Goal: Information Seeking & Learning: Learn about a topic

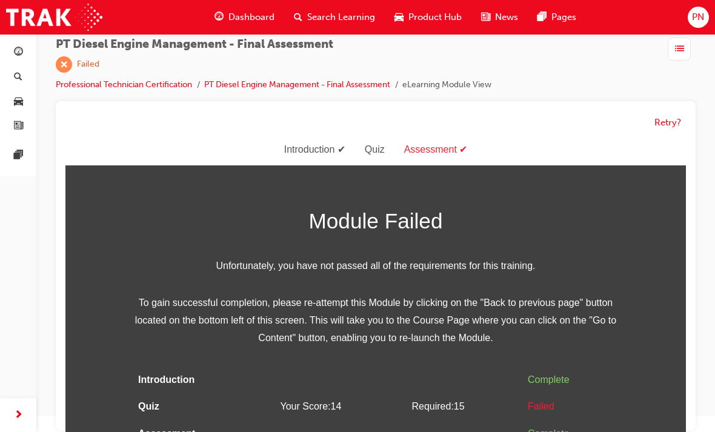
scroll to position [4, 0]
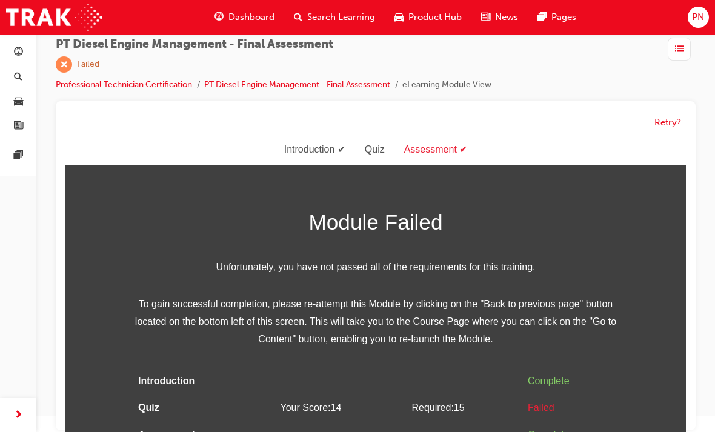
click at [672, 118] on button "Retry?" at bounding box center [667, 123] width 27 height 14
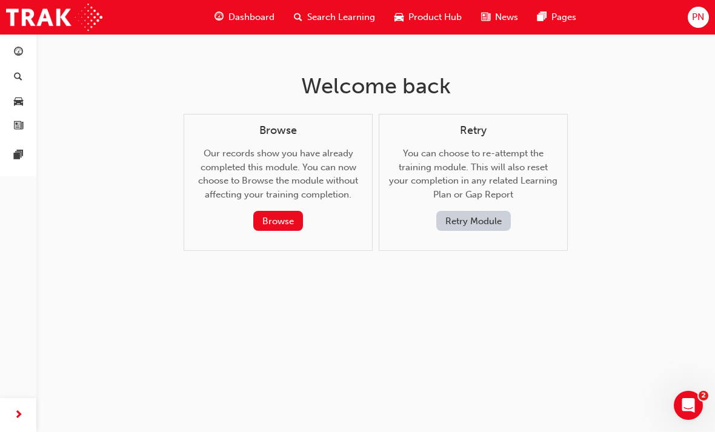
scroll to position [0, 0]
click at [474, 217] on button "Retry Module" at bounding box center [473, 221] width 75 height 20
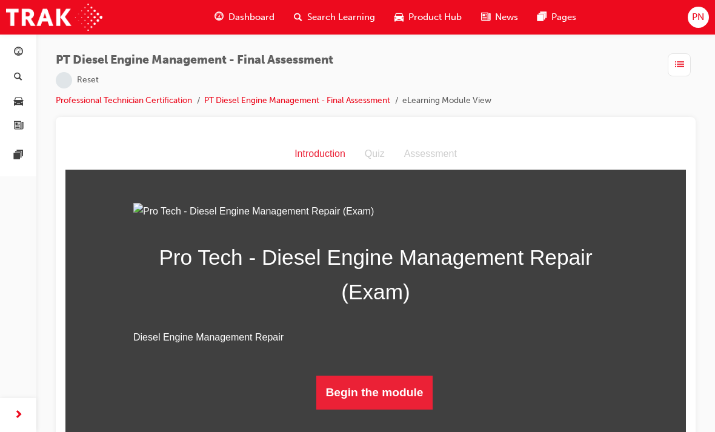
scroll to position [16, 0]
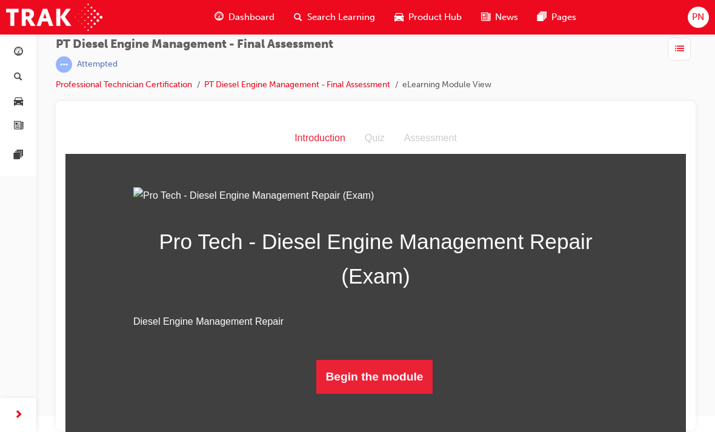
click at [357, 394] on button "Begin the module" at bounding box center [374, 377] width 117 height 34
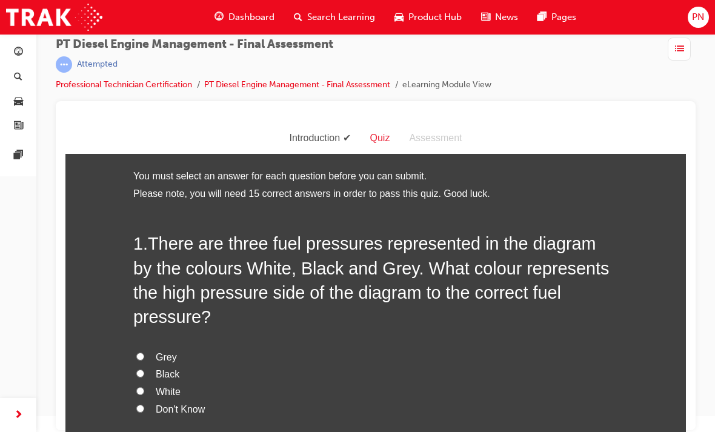
click at [139, 370] on input "Black" at bounding box center [140, 374] width 8 height 8
radio input "true"
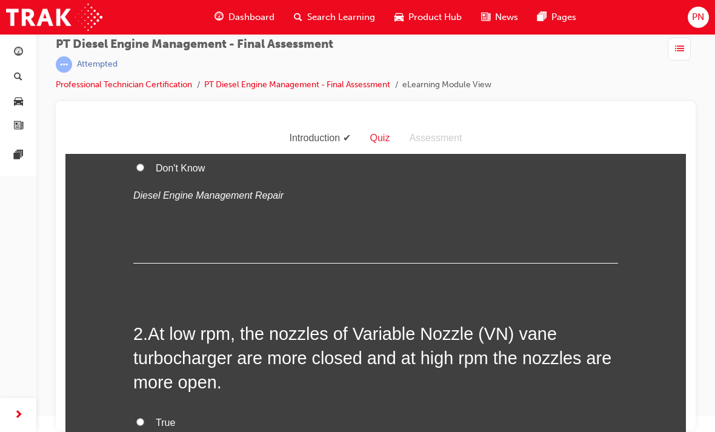
scroll to position [242, 0]
click at [141, 431] on input "False" at bounding box center [140, 438] width 8 height 8
radio input "true"
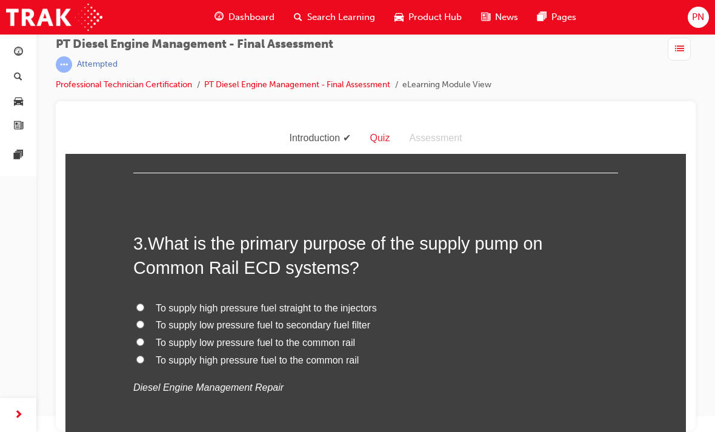
scroll to position [603, 0]
click at [136, 334] on label "To supply low pressure fuel to the common rail" at bounding box center [375, 343] width 485 height 18
click at [136, 337] on input "To supply low pressure fuel to the common rail" at bounding box center [140, 341] width 8 height 8
radio input "true"
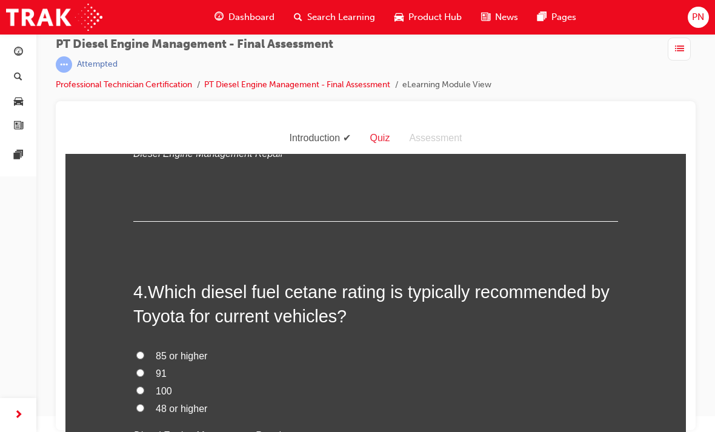
scroll to position [840, 0]
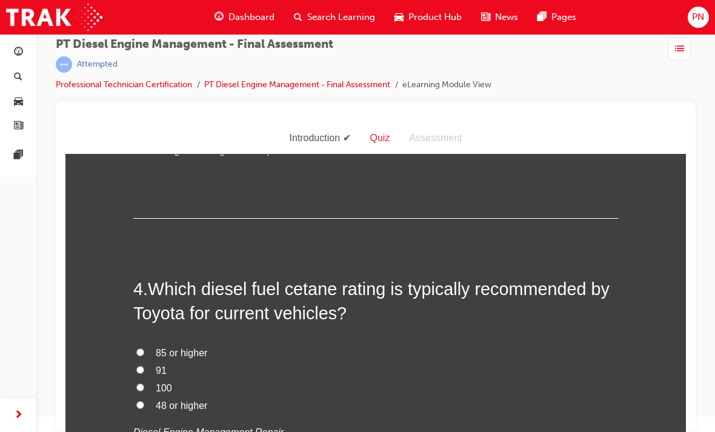
click at [136, 401] on input "48 or higher" at bounding box center [140, 405] width 8 height 8
radio input "true"
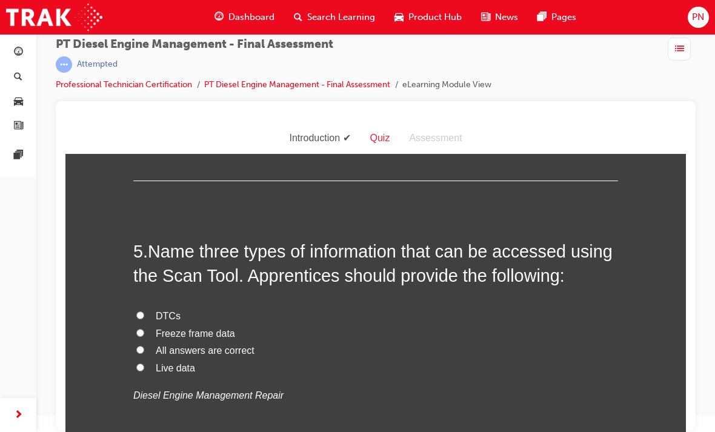
scroll to position [1159, 0]
click at [134, 342] on label "All answers are correct" at bounding box center [375, 351] width 485 height 18
click at [136, 345] on input "All answers are correct" at bounding box center [140, 349] width 8 height 8
radio input "true"
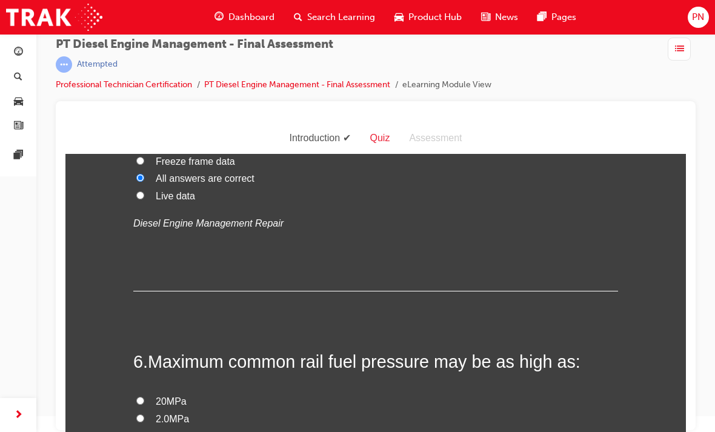
scroll to position [1335, 0]
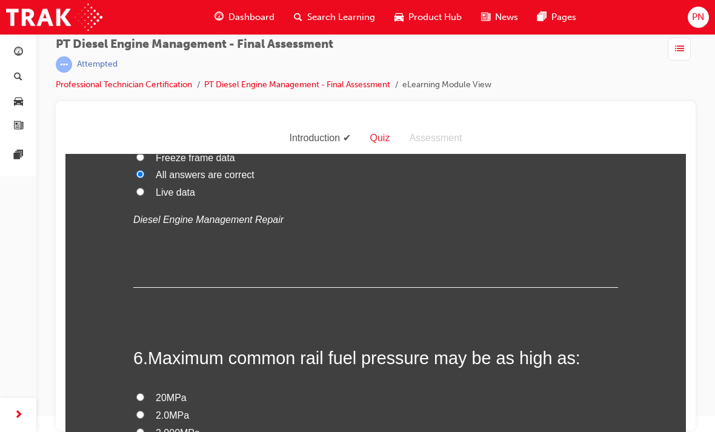
radio input "true"
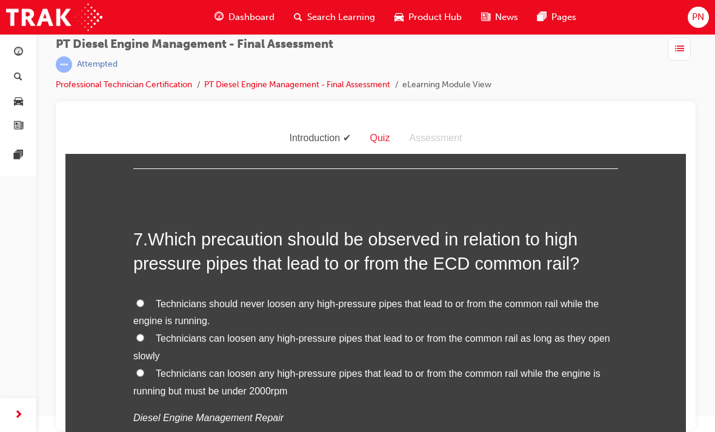
scroll to position [1713, 0]
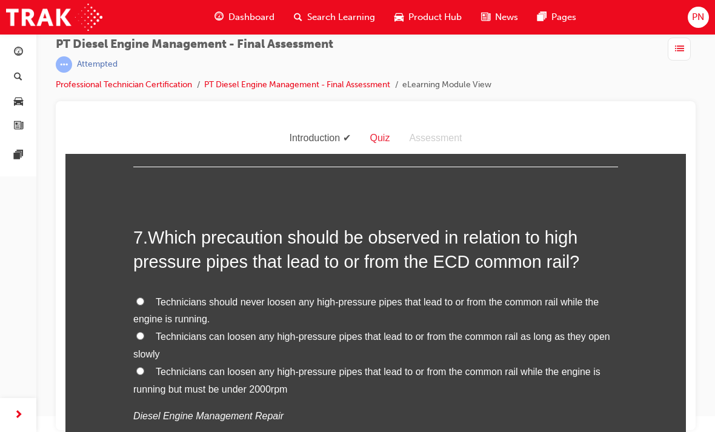
click at [134, 294] on label "Technicians should never loosen any high-pressure pipes that lead to or from th…" at bounding box center [375, 311] width 485 height 35
click at [136, 297] on input "Technicians should never loosen any high-pressure pipes that lead to or from th…" at bounding box center [140, 301] width 8 height 8
radio input "true"
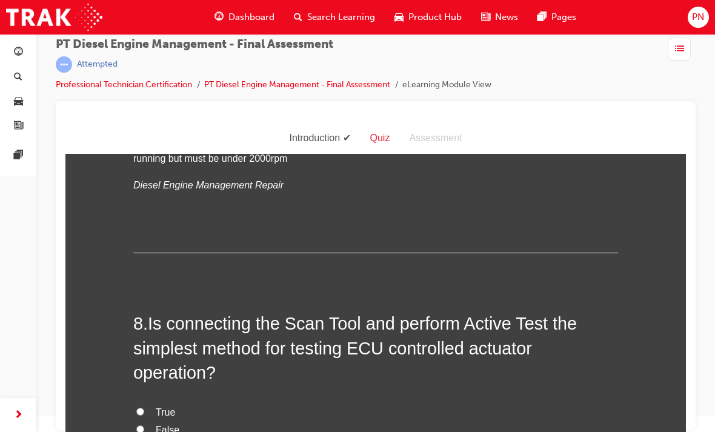
scroll to position [1944, 0]
click at [136, 407] on input "True" at bounding box center [140, 411] width 8 height 8
radio input "true"
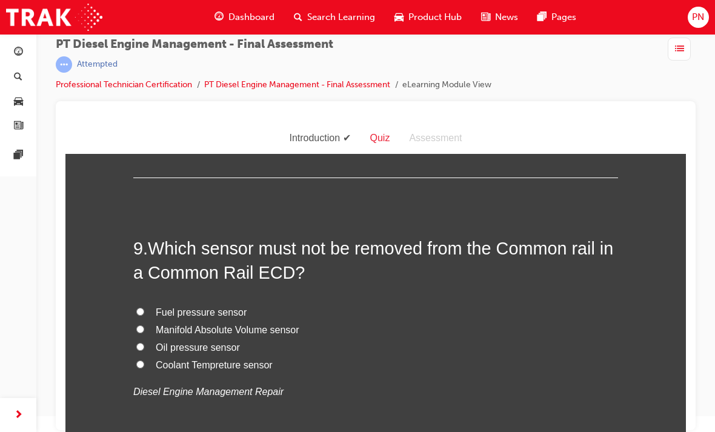
scroll to position [2290, 0]
click at [136, 322] on label "Manifold Absolute Volume sensor" at bounding box center [375, 331] width 485 height 18
click at [136, 326] on input "Manifold Absolute Volume sensor" at bounding box center [140, 330] width 8 height 8
radio input "true"
click at [140, 305] on label "Fuel pressure sensor" at bounding box center [375, 314] width 485 height 18
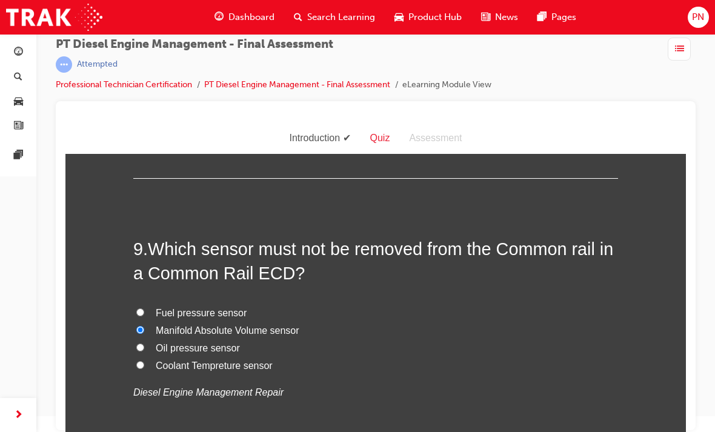
click at [140, 308] on input "Fuel pressure sensor" at bounding box center [140, 312] width 8 height 8
radio input "true"
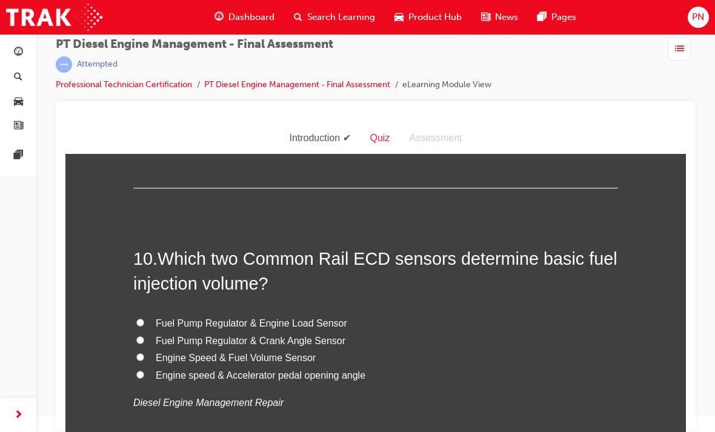
scroll to position [2563, 0]
click at [136, 370] on input "Engine speed & Accelerator pedal opening angle" at bounding box center [140, 374] width 8 height 8
radio input "true"
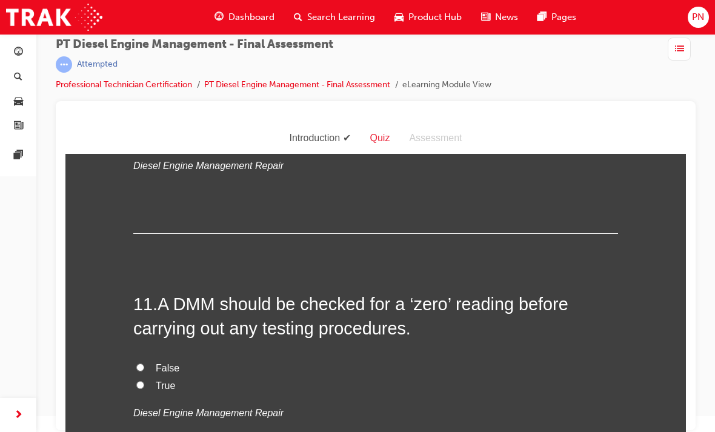
scroll to position [2800, 0]
click at [135, 376] on label "True" at bounding box center [375, 385] width 485 height 18
click at [136, 380] on input "True" at bounding box center [140, 384] width 8 height 8
radio input "true"
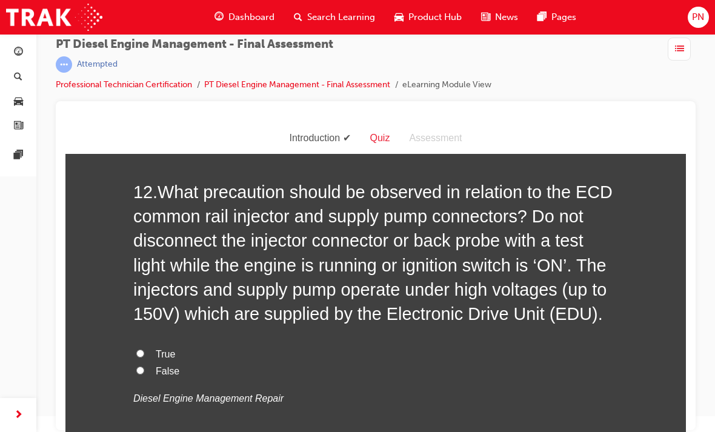
scroll to position [3159, 0]
click at [135, 362] on label "False" at bounding box center [375, 371] width 485 height 18
click at [136, 366] on input "False" at bounding box center [140, 370] width 8 height 8
radio input "true"
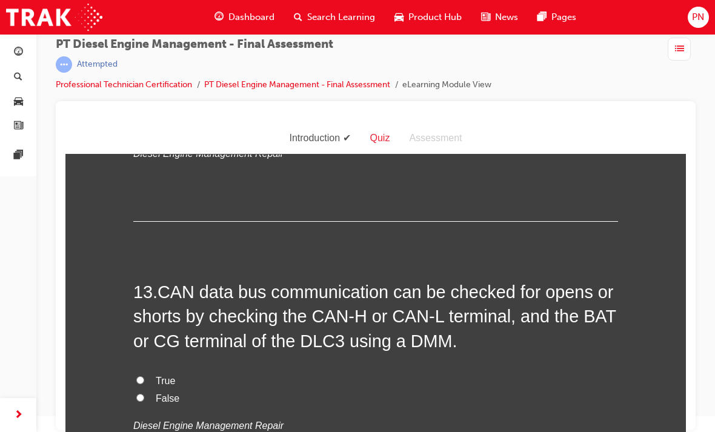
scroll to position [3403, 0]
click at [136, 393] on input "False" at bounding box center [140, 397] width 8 height 8
radio input "true"
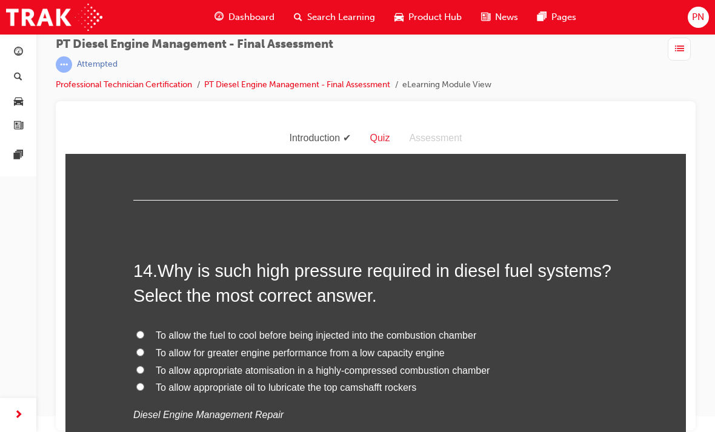
scroll to position [3695, 0]
click at [136, 331] on input "To allow the fuel to cool before being injected into the combustion chamber" at bounding box center [140, 335] width 8 height 8
radio input "true"
click at [139, 367] on input "To allow appropriate atomisation in a highly-compressed combustion chamber" at bounding box center [140, 371] width 8 height 8
radio input "true"
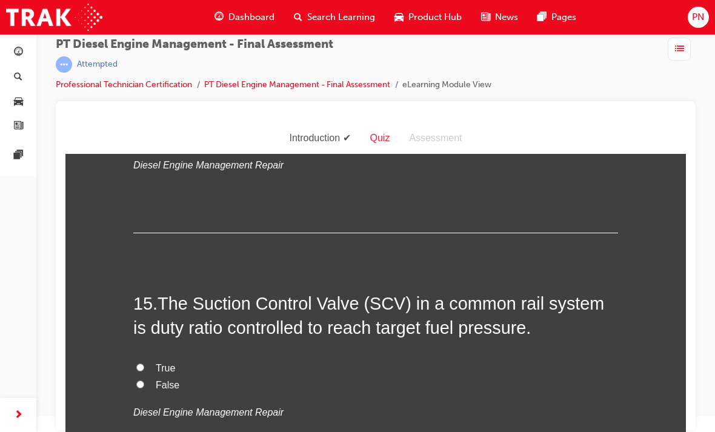
scroll to position [3946, 0]
click at [136, 363] on input "True" at bounding box center [140, 367] width 8 height 8
radio input "true"
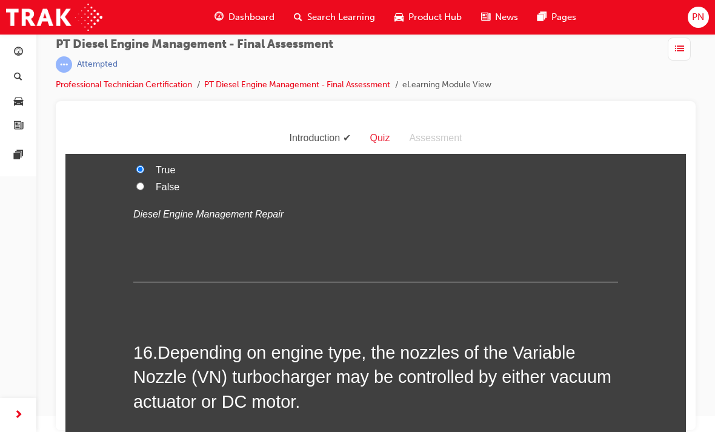
scroll to position [4144, 0]
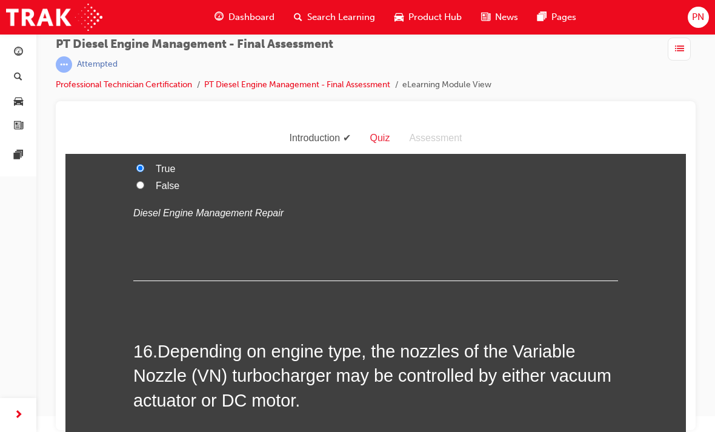
click at [143, 431] on input "True" at bounding box center [140, 440] width 8 height 8
radio input "true"
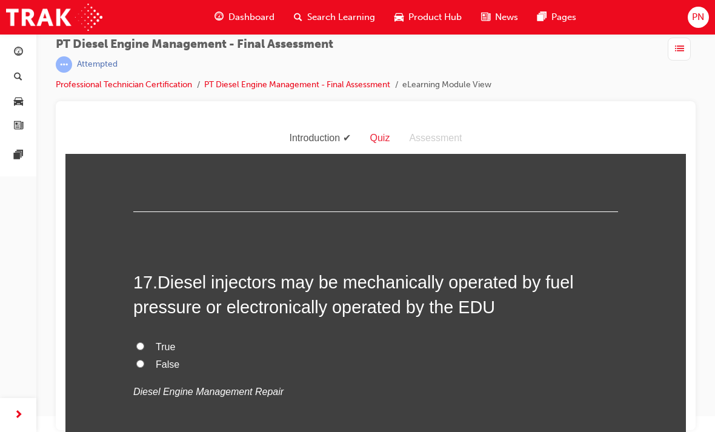
scroll to position [4485, 0]
click at [140, 342] on input "True" at bounding box center [140, 346] width 8 height 8
radio input "true"
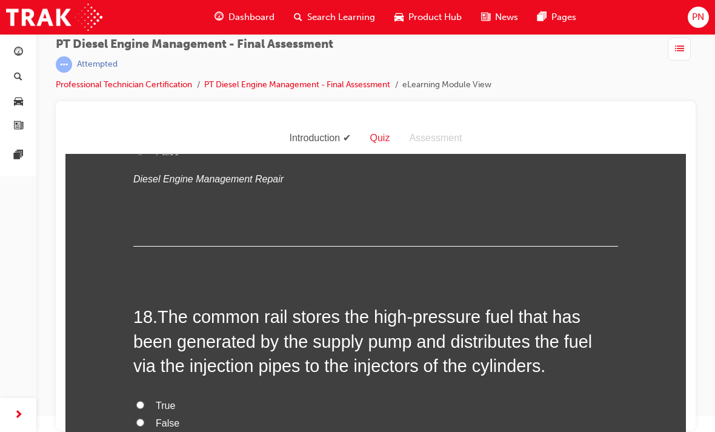
scroll to position [4699, 0]
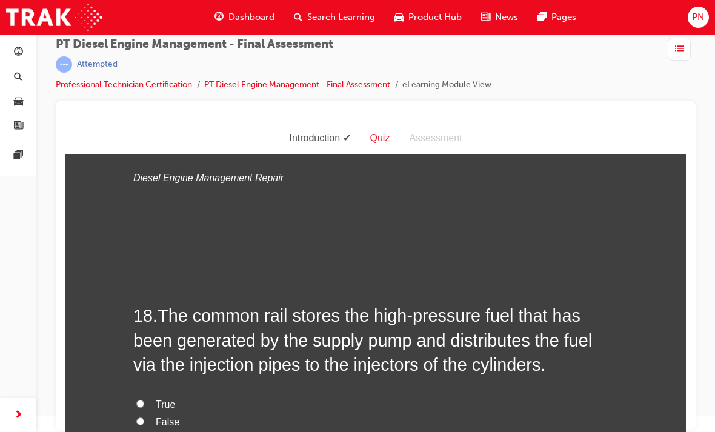
click at [136, 400] on input "True" at bounding box center [140, 404] width 8 height 8
radio input "true"
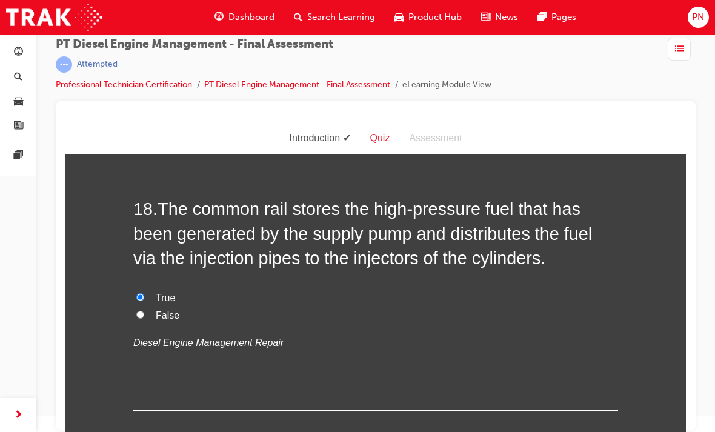
scroll to position [4805, 0]
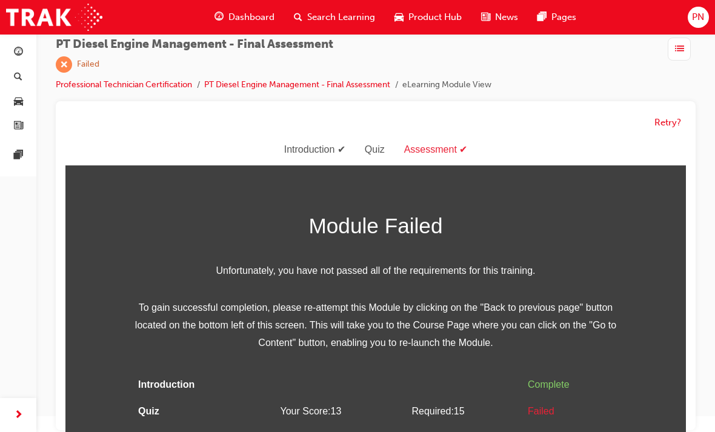
click at [667, 113] on div "Retry?" at bounding box center [375, 123] width 620 height 24
click at [670, 116] on button "Retry?" at bounding box center [667, 123] width 27 height 14
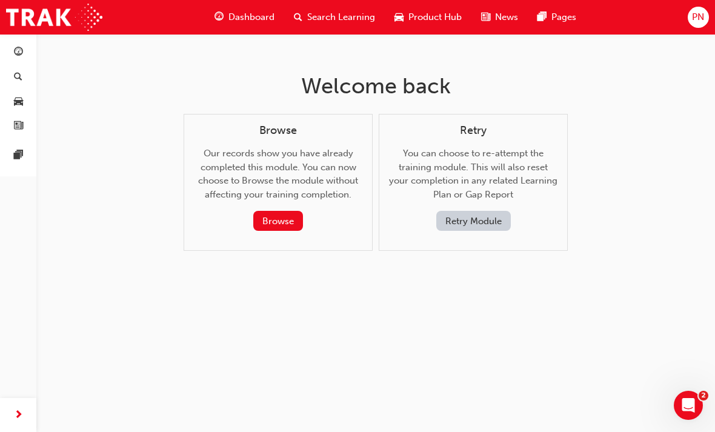
click at [479, 213] on button "Retry Module" at bounding box center [473, 221] width 75 height 20
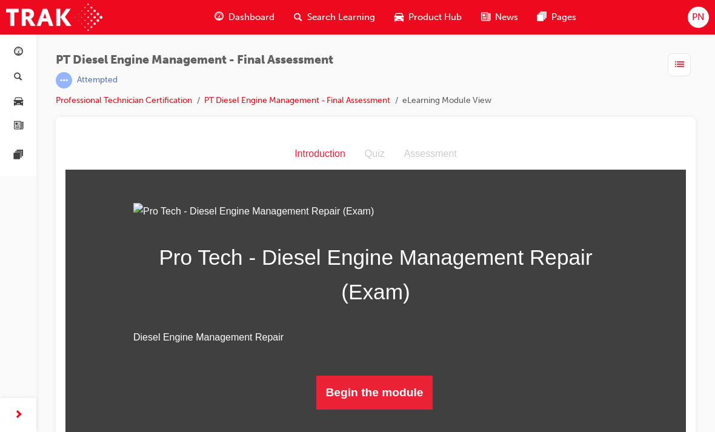
scroll to position [16, 0]
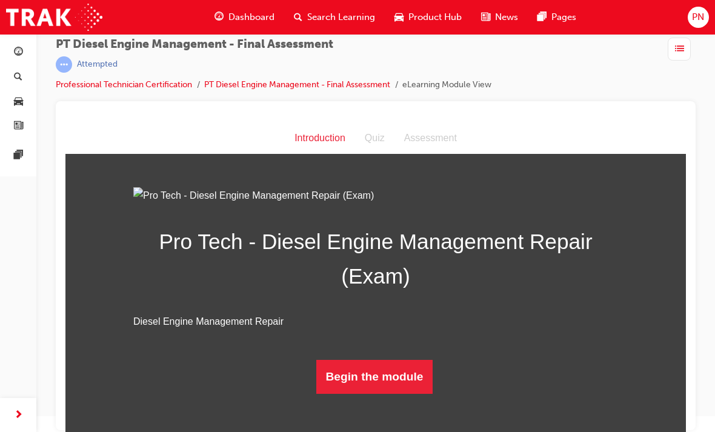
click at [387, 394] on button "Begin the module" at bounding box center [374, 377] width 117 height 34
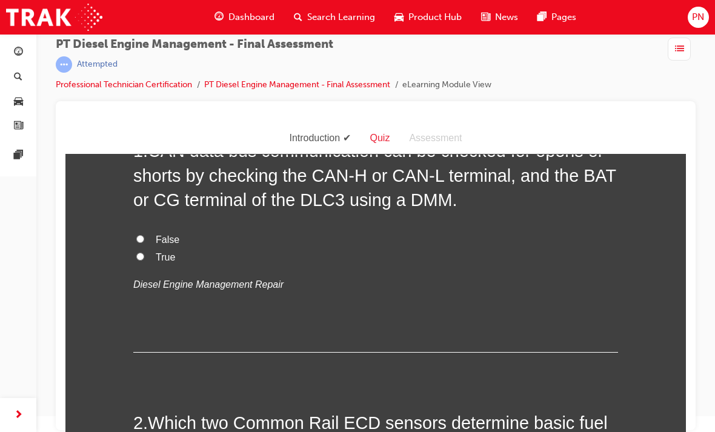
scroll to position [0, 0]
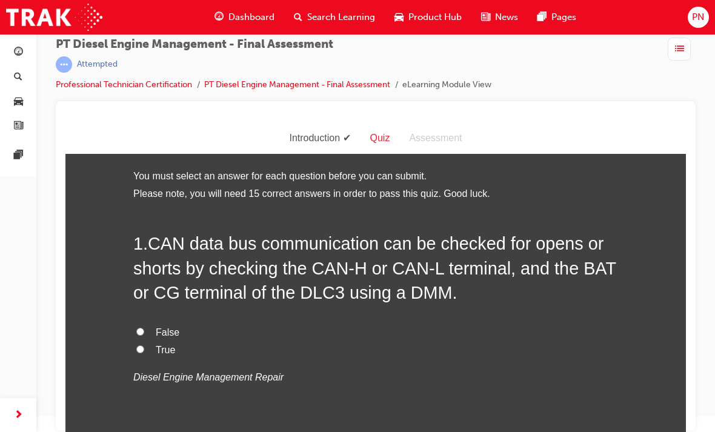
click at [144, 324] on label "False" at bounding box center [375, 333] width 485 height 18
click at [144, 328] on input "False" at bounding box center [140, 332] width 8 height 8
radio input "true"
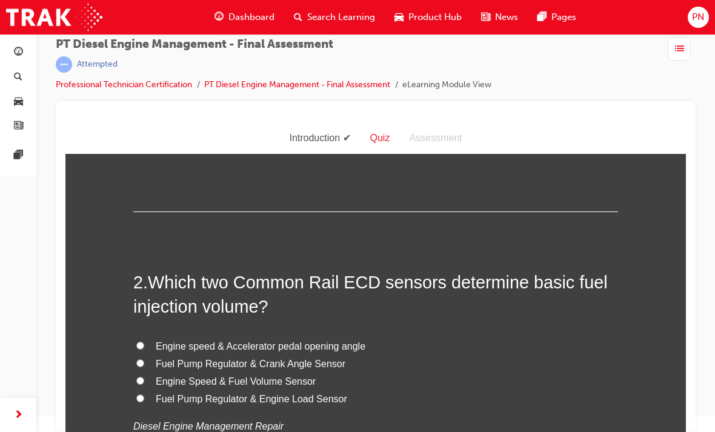
scroll to position [234, 0]
click at [139, 342] on input "Engine speed & Accelerator pedal opening angle" at bounding box center [140, 345] width 8 height 8
radio input "true"
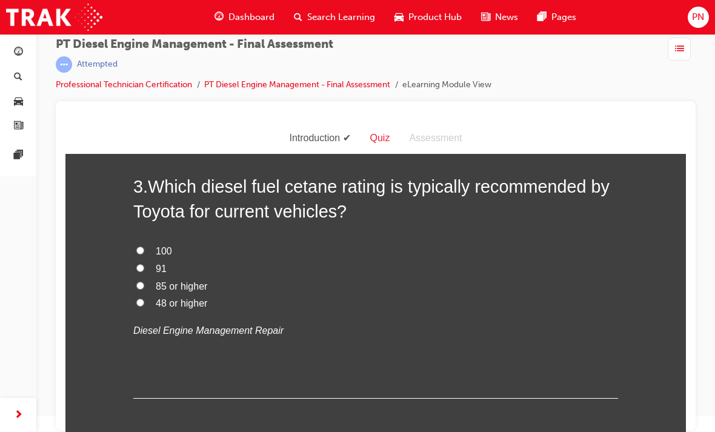
click at [142, 299] on input "48 or higher" at bounding box center [140, 303] width 8 height 8
radio input "true"
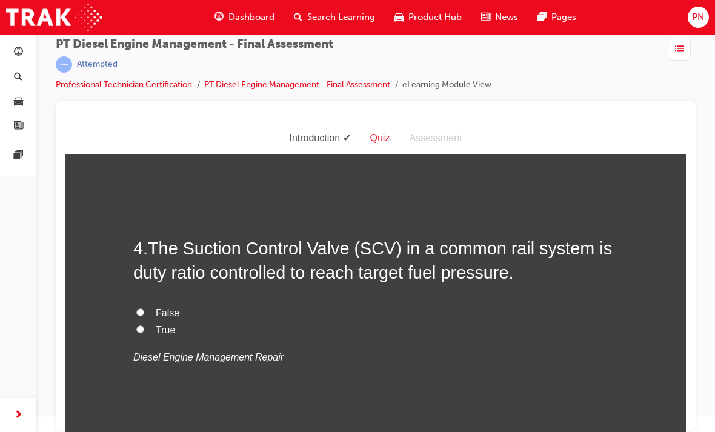
scroll to position [832, 0]
click at [139, 324] on input "True" at bounding box center [140, 328] width 8 height 8
radio input "true"
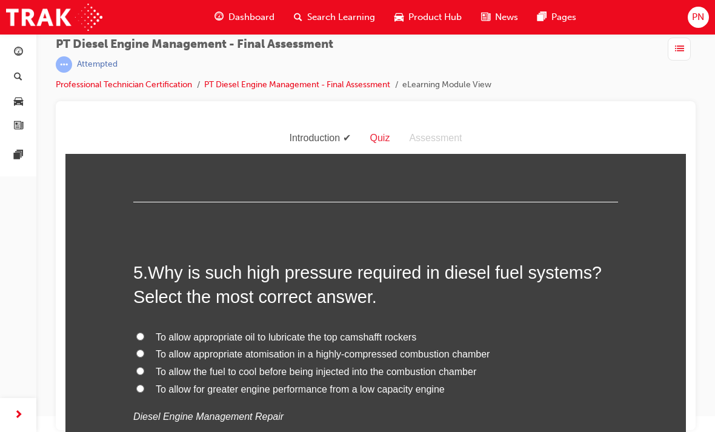
scroll to position [1055, 0]
click at [142, 367] on input "To allow the fuel to cool before being injected into the combustion chamber" at bounding box center [140, 371] width 8 height 8
radio input "true"
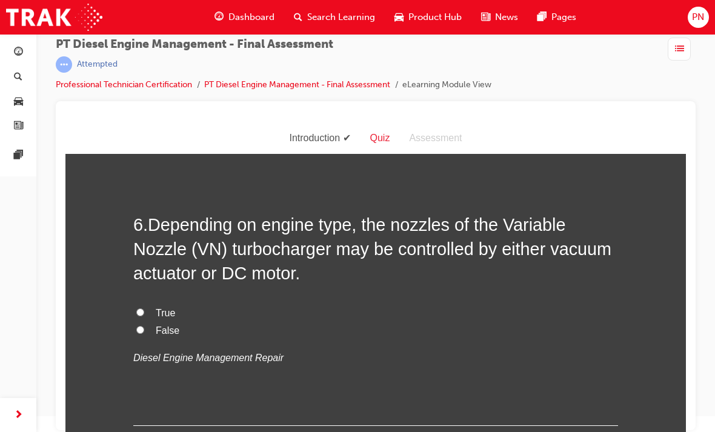
scroll to position [1383, 0]
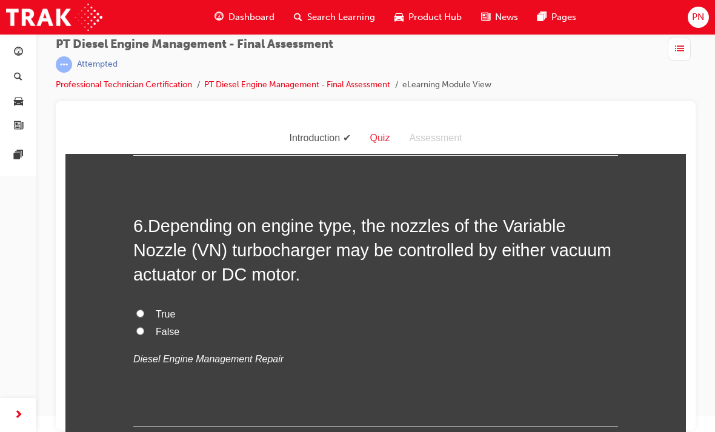
click at [143, 310] on input "True" at bounding box center [140, 314] width 8 height 8
radio input "true"
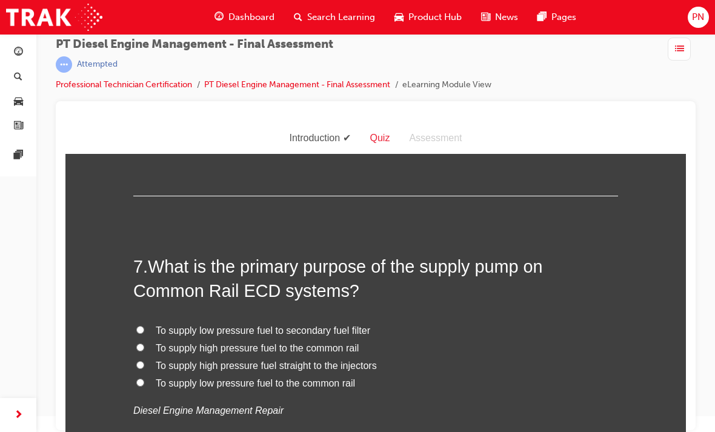
scroll to position [1614, 0]
click at [140, 378] on input "To supply low pressure fuel to the common rail" at bounding box center [140, 382] width 8 height 8
radio input "true"
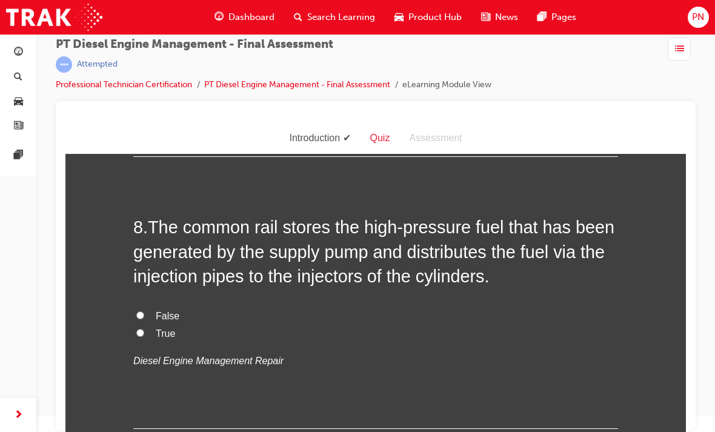
scroll to position [1932, 0]
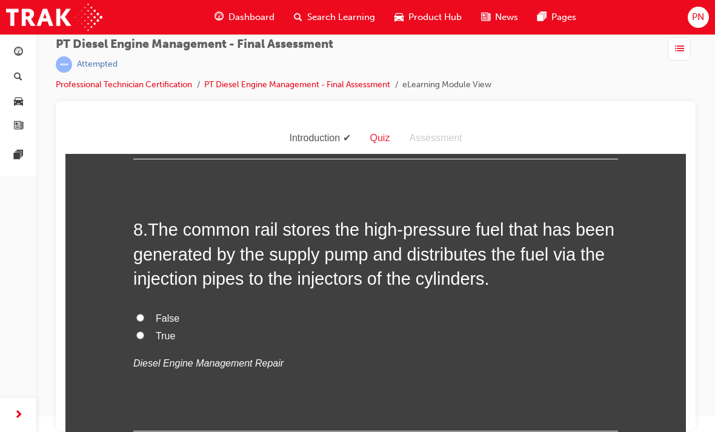
click at [141, 331] on input "True" at bounding box center [140, 335] width 8 height 8
radio input "true"
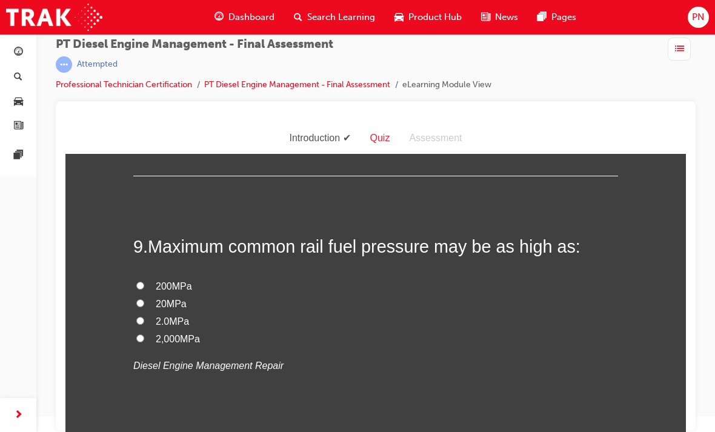
scroll to position [2188, 0]
click at [141, 281] on input "200MPa" at bounding box center [140, 285] width 8 height 8
radio input "true"
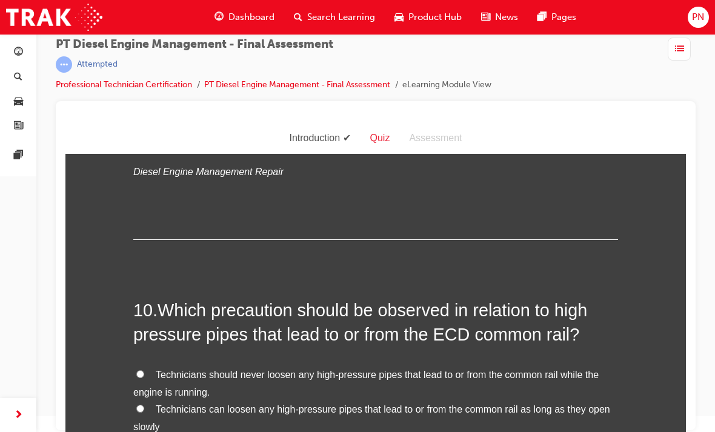
scroll to position [2395, 0]
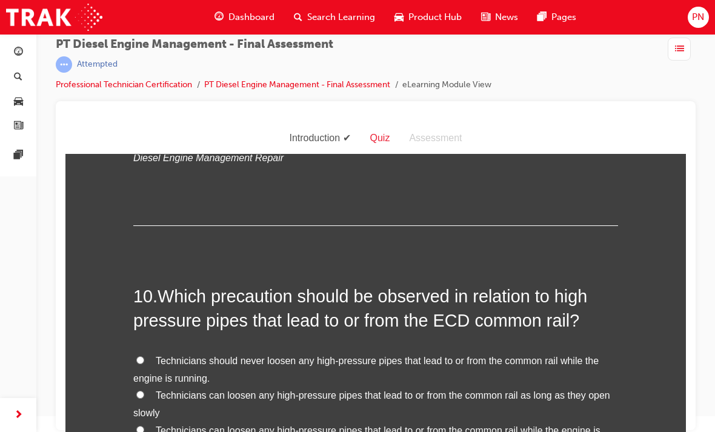
click at [141, 356] on input "Technicians should never loosen any high-pressure pipes that lead to or from th…" at bounding box center [140, 360] width 8 height 8
radio input "true"
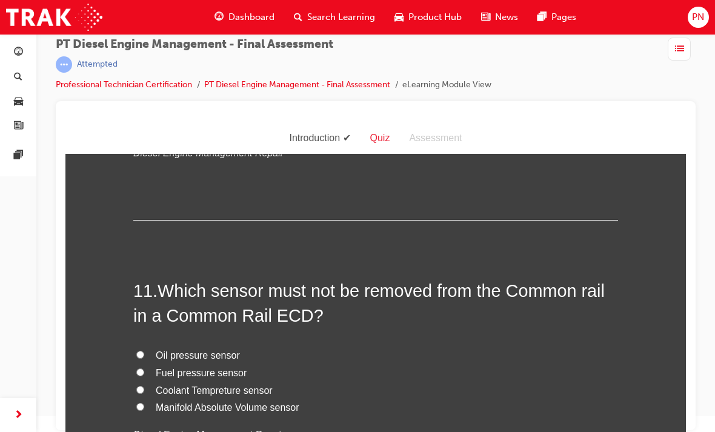
scroll to position [2719, 0]
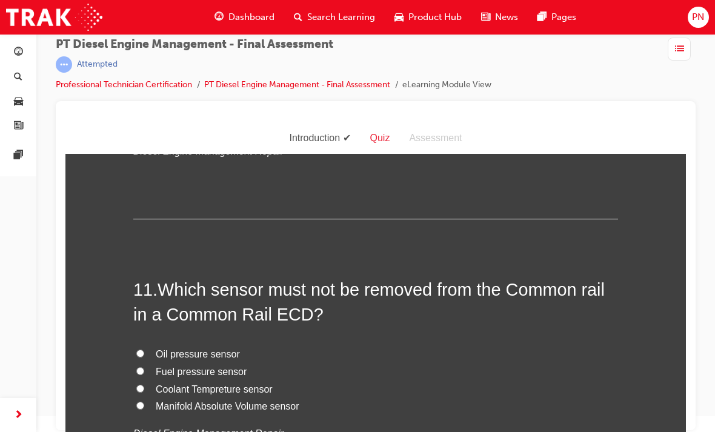
click at [136, 367] on input "Fuel pressure sensor" at bounding box center [140, 371] width 8 height 8
radio input "true"
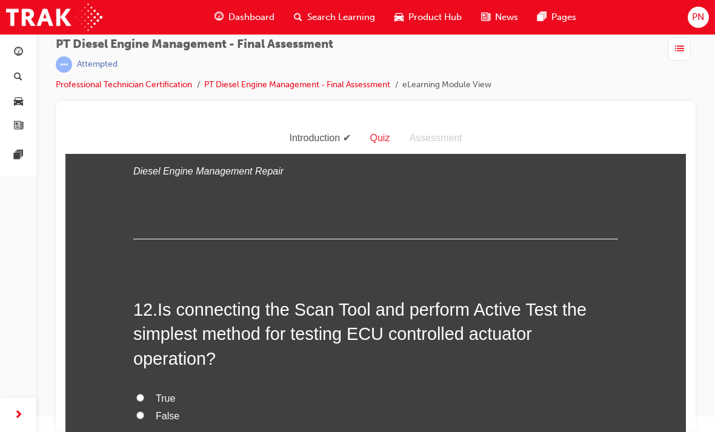
scroll to position [2982, 0]
click at [142, 393] on input "True" at bounding box center [140, 397] width 8 height 8
radio input "true"
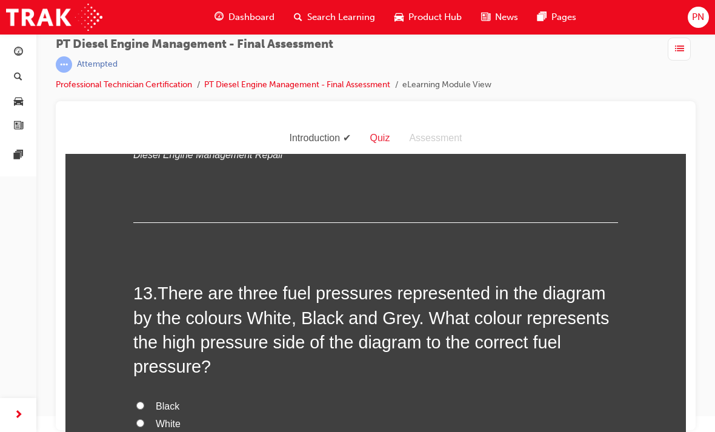
scroll to position [3270, 0]
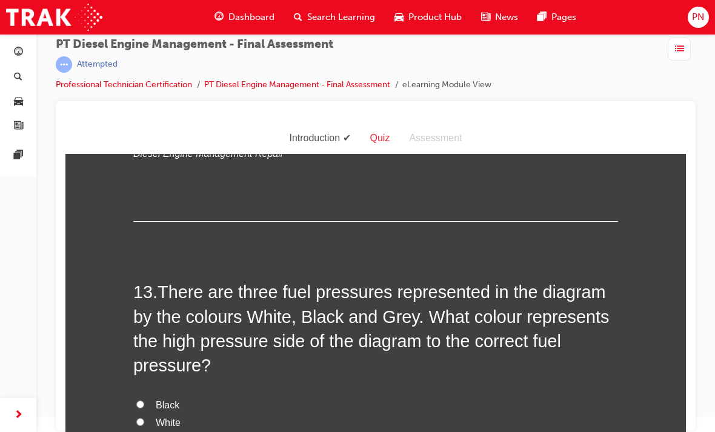
click at [142, 400] on input "Black" at bounding box center [140, 404] width 8 height 8
radio input "true"
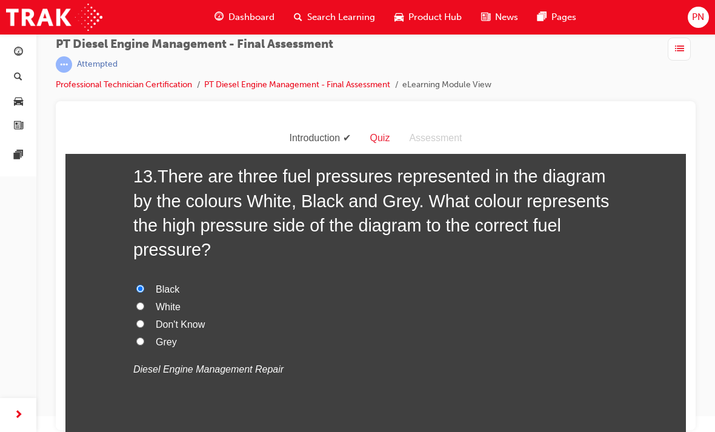
scroll to position [3384, 0]
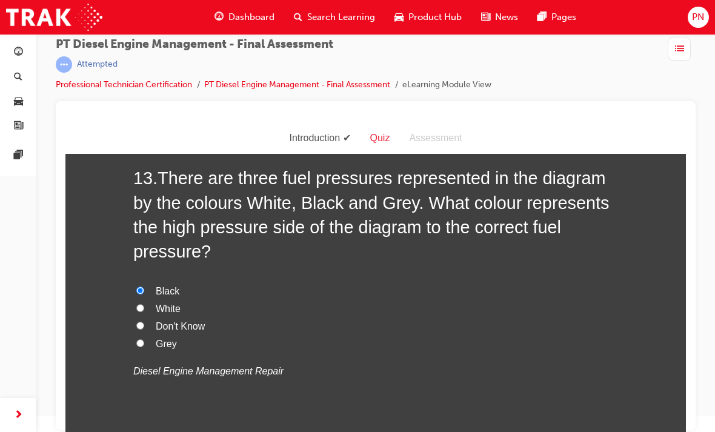
click at [139, 339] on input "Grey" at bounding box center [140, 343] width 8 height 8
radio input "true"
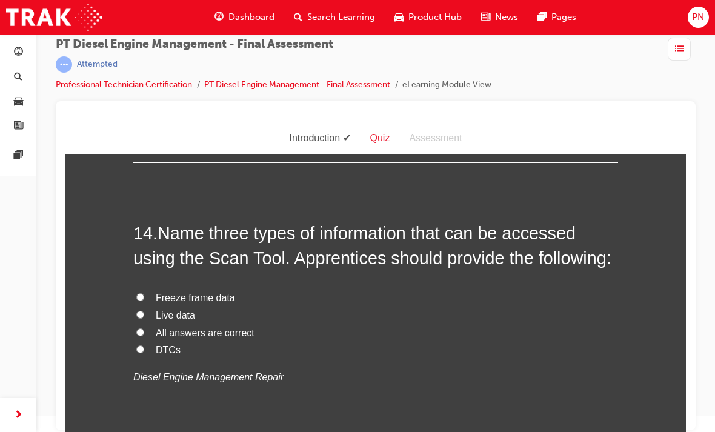
scroll to position [3655, 0]
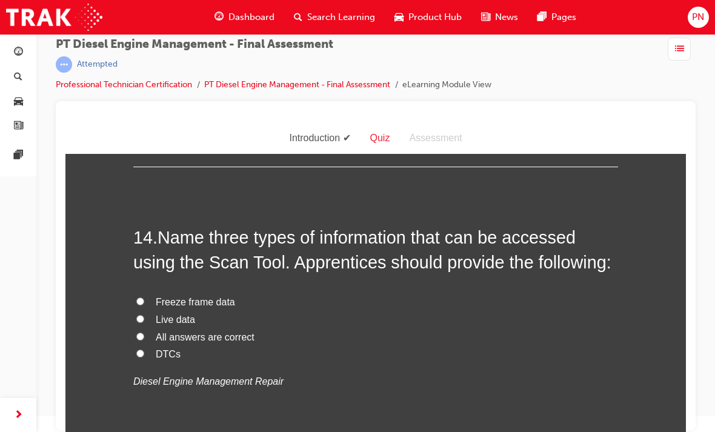
click at [138, 333] on input "All answers are correct" at bounding box center [140, 337] width 8 height 8
radio input "true"
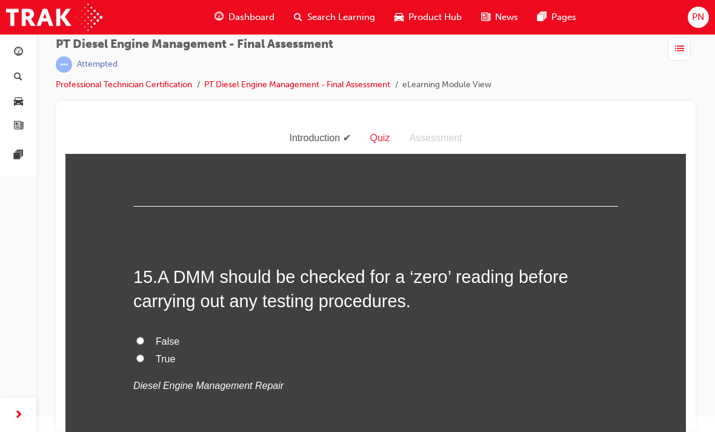
scroll to position [3900, 0]
click at [136, 353] on input "True" at bounding box center [140, 357] width 8 height 8
radio input "true"
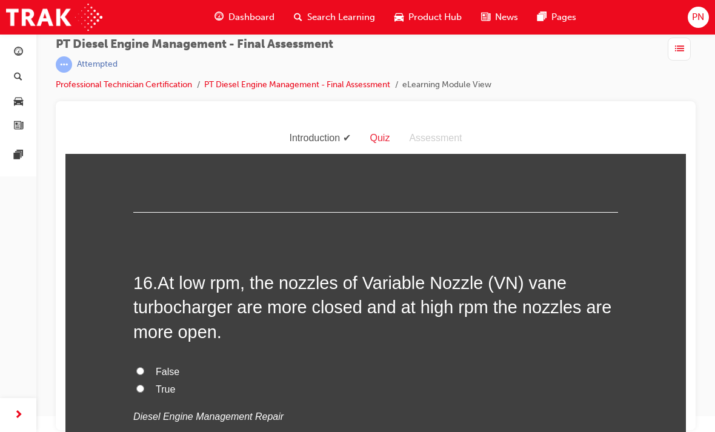
scroll to position [4141, 0]
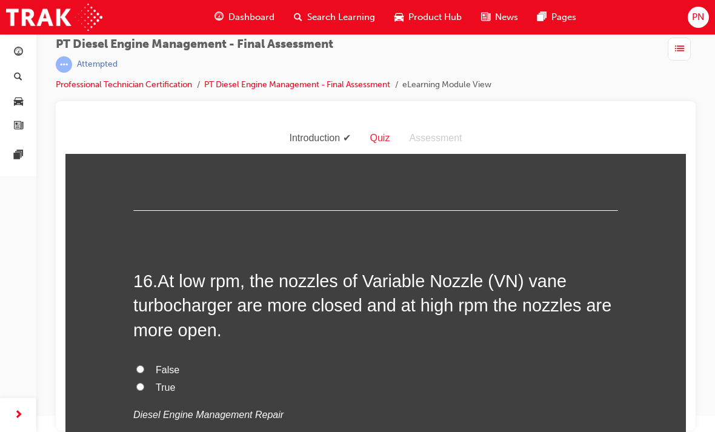
click at [139, 383] on input "True" at bounding box center [140, 387] width 8 height 8
radio input "true"
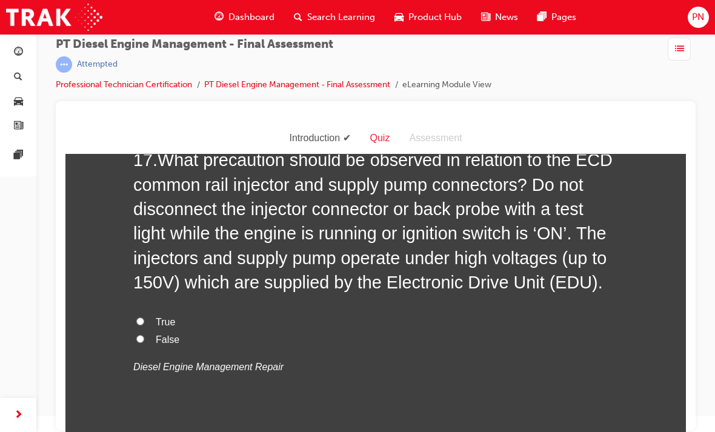
scroll to position [4536, 0]
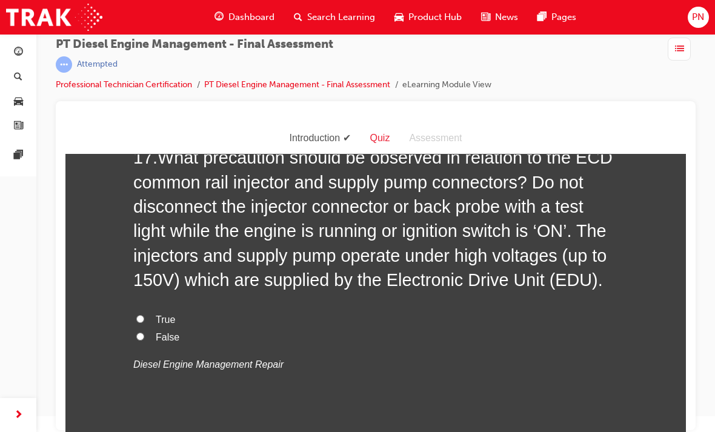
click at [141, 333] on input "False" at bounding box center [140, 337] width 8 height 8
radio input "true"
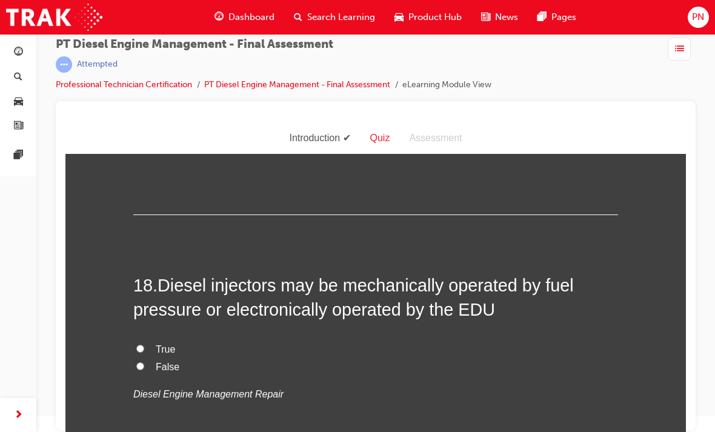
scroll to position [4753, 0]
click at [136, 342] on label "True" at bounding box center [375, 351] width 485 height 18
click at [136, 345] on input "True" at bounding box center [140, 349] width 8 height 8
radio input "true"
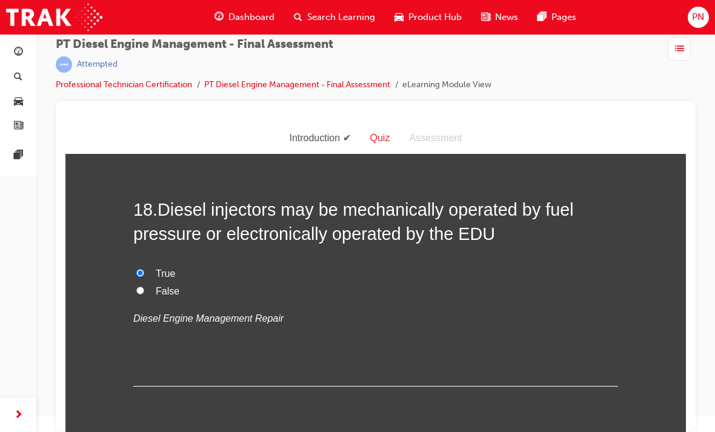
scroll to position [4829, 0]
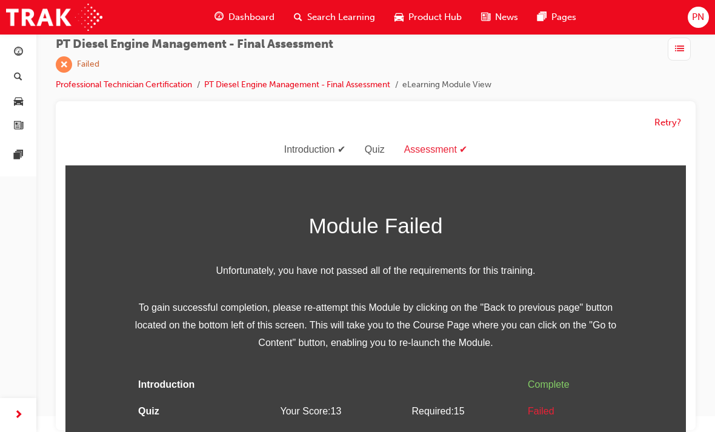
click at [669, 122] on button "Retry?" at bounding box center [667, 123] width 27 height 14
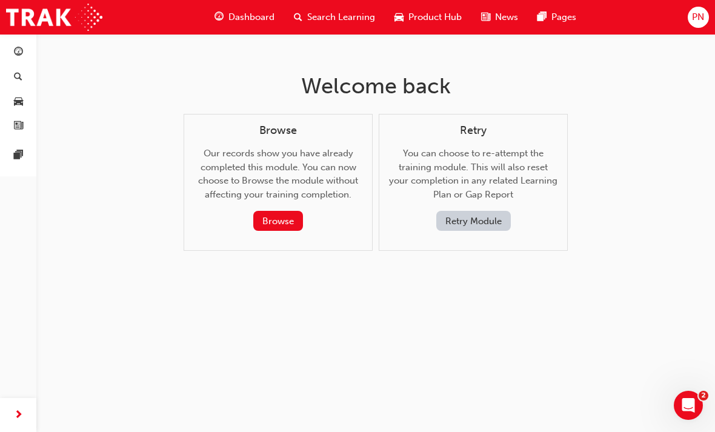
click at [479, 216] on button "Retry Module" at bounding box center [473, 221] width 75 height 20
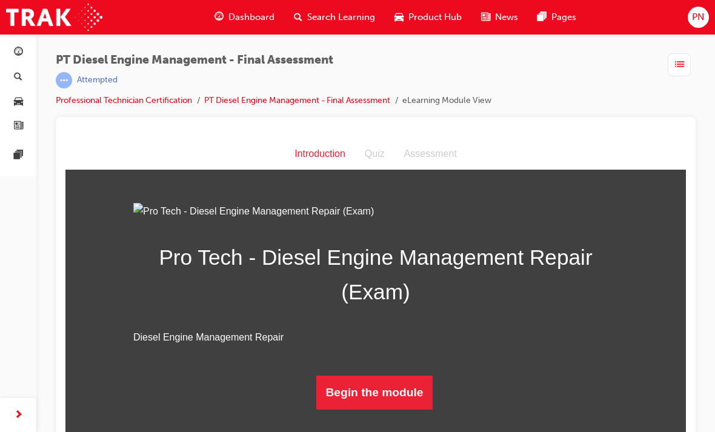
scroll to position [16, 0]
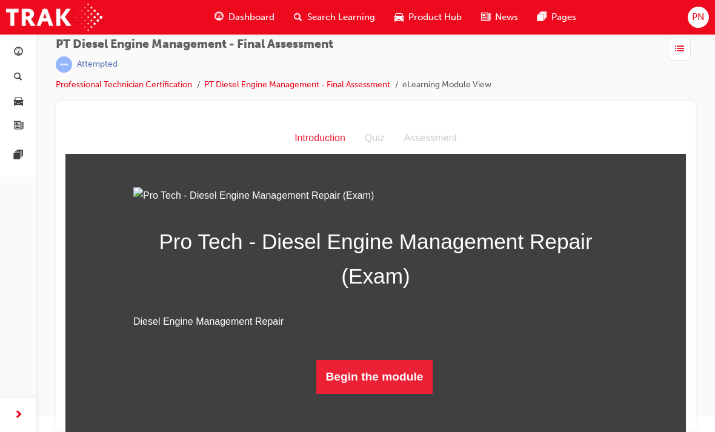
click at [388, 394] on button "Begin the module" at bounding box center [374, 377] width 117 height 34
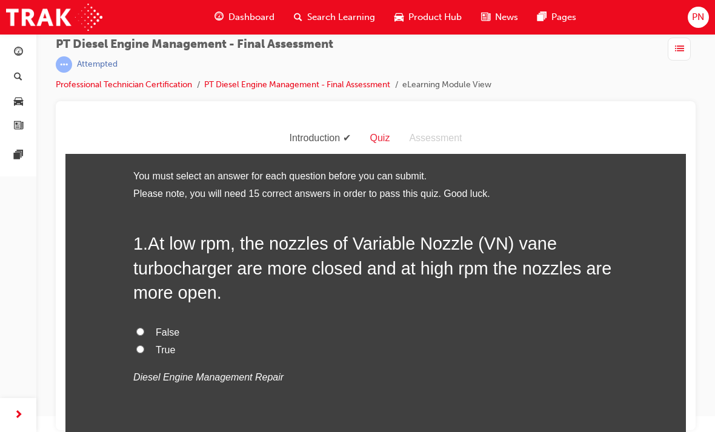
click at [139, 350] on input "True" at bounding box center [140, 349] width 8 height 8
radio input "true"
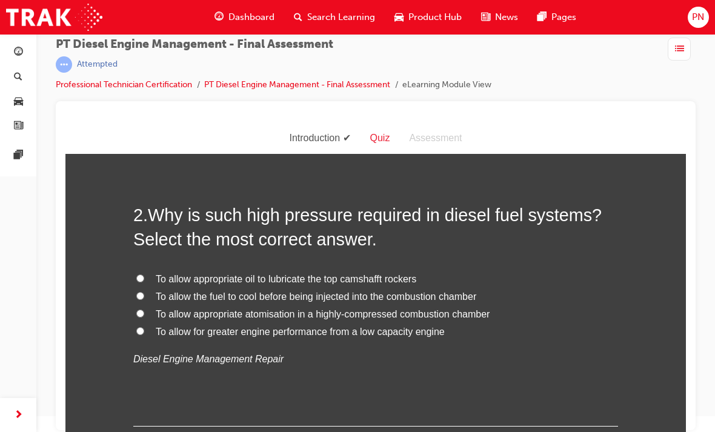
scroll to position [302, 0]
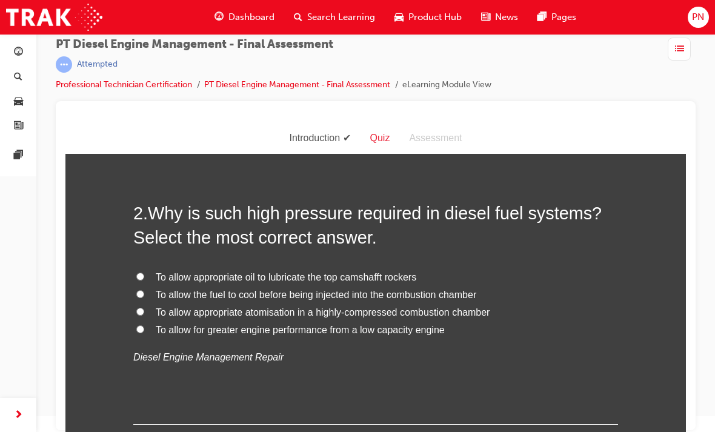
click at [144, 308] on input "To allow appropriate atomisation in a highly-compressed combustion chamber" at bounding box center [140, 312] width 8 height 8
radio input "true"
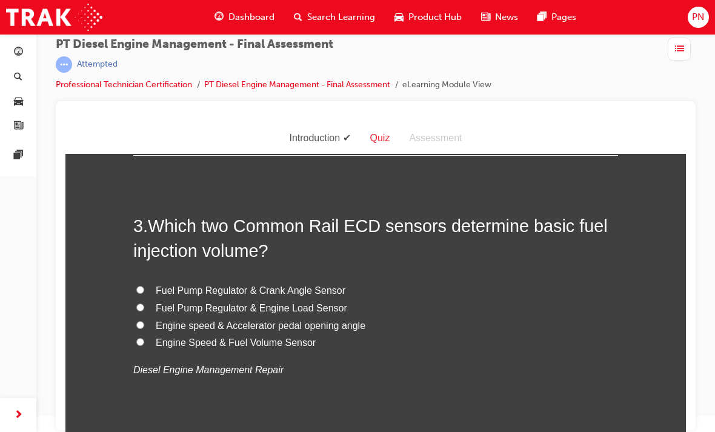
scroll to position [572, 0]
click at [141, 320] on input "Engine speed & Accelerator pedal opening angle" at bounding box center [140, 324] width 8 height 8
radio input "true"
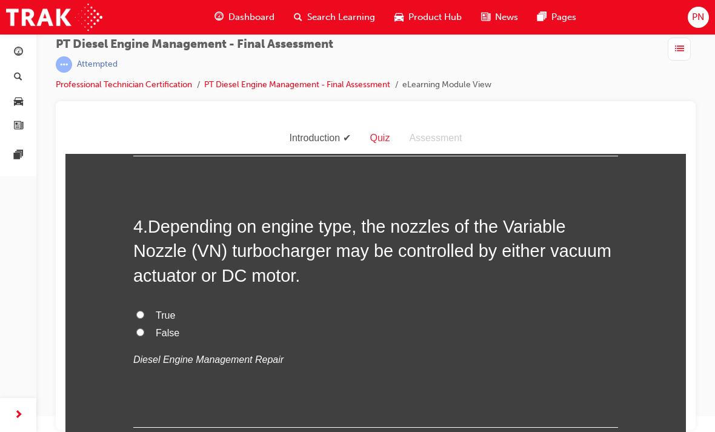
scroll to position [848, 0]
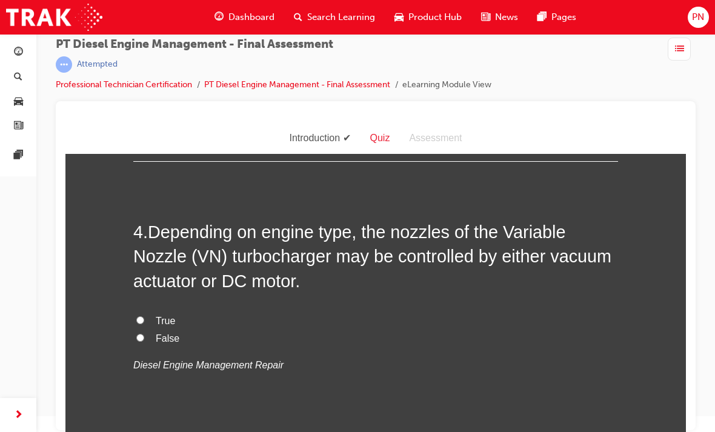
click at [138, 313] on label "True" at bounding box center [375, 322] width 485 height 18
click at [138, 316] on input "True" at bounding box center [140, 320] width 8 height 8
radio input "true"
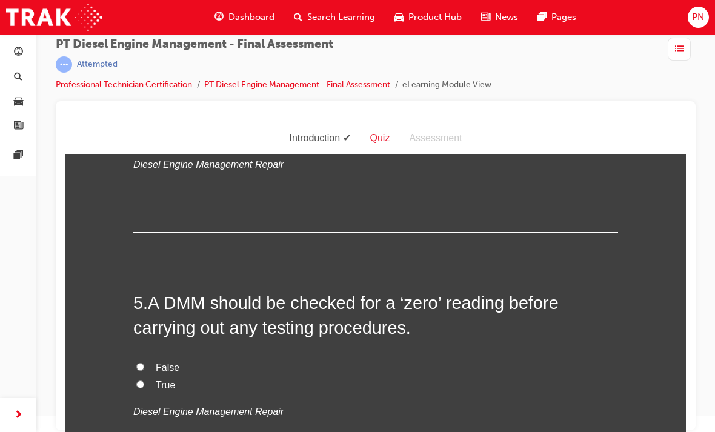
scroll to position [1049, 0]
click at [140, 380] on input "True" at bounding box center [140, 384] width 8 height 8
radio input "true"
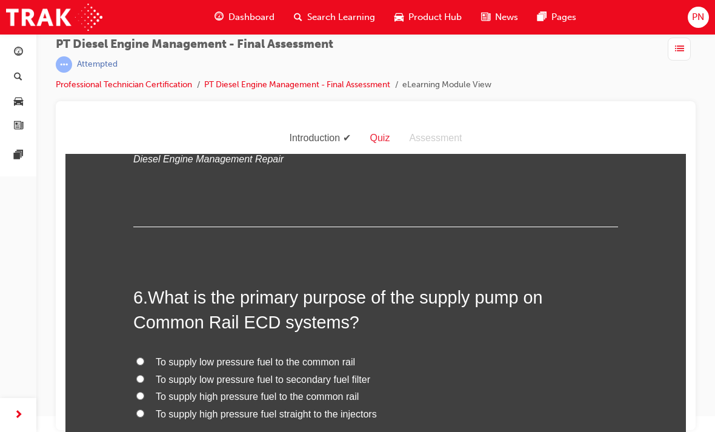
scroll to position [1303, 0]
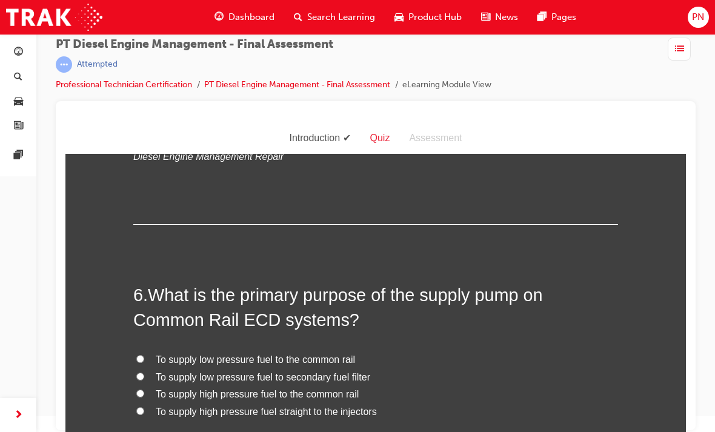
click at [144, 351] on label "To supply low pressure fuel to the common rail" at bounding box center [375, 360] width 485 height 18
click at [144, 355] on input "To supply low pressure fuel to the common rail" at bounding box center [140, 359] width 8 height 8
radio input "true"
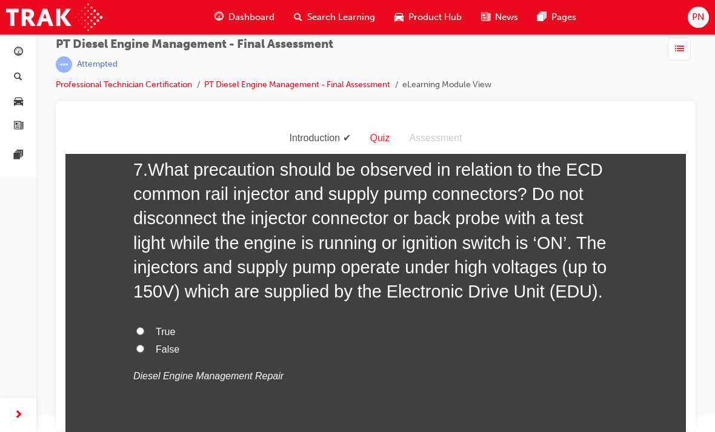
scroll to position [1690, 0]
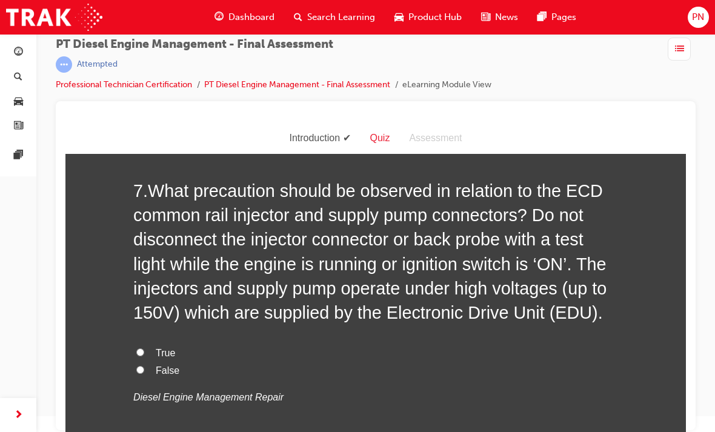
click at [140, 348] on input "True" at bounding box center [140, 352] width 8 height 8
radio input "true"
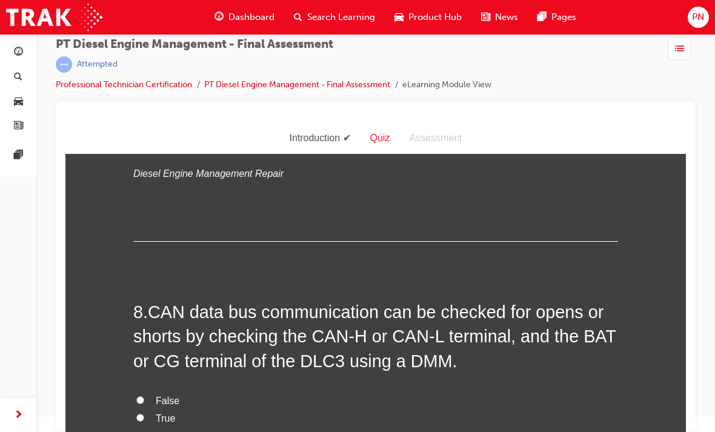
scroll to position [1914, 0]
click at [141, 396] on input "False" at bounding box center [140, 400] width 8 height 8
radio input "true"
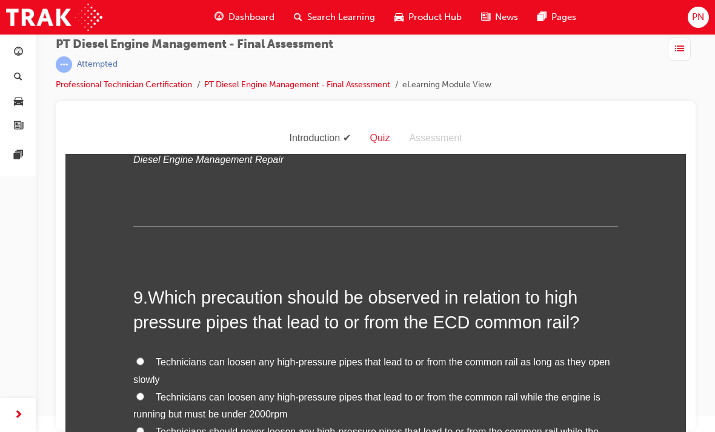
scroll to position [2205, 0]
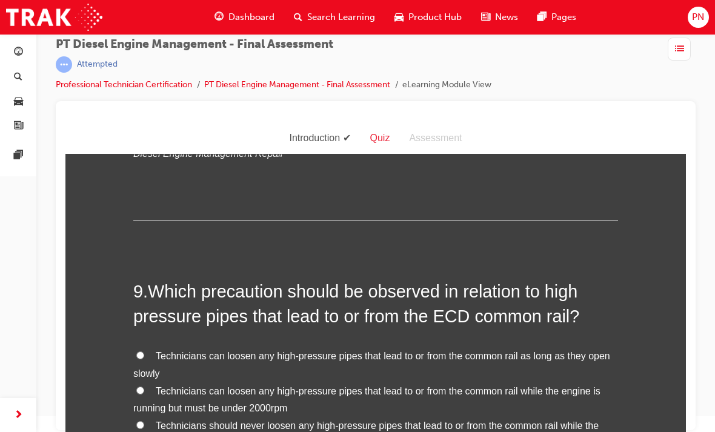
click at [142, 421] on input "Technicians should never loosen any high-pressure pipes that lead to or from th…" at bounding box center [140, 425] width 8 height 8
radio input "true"
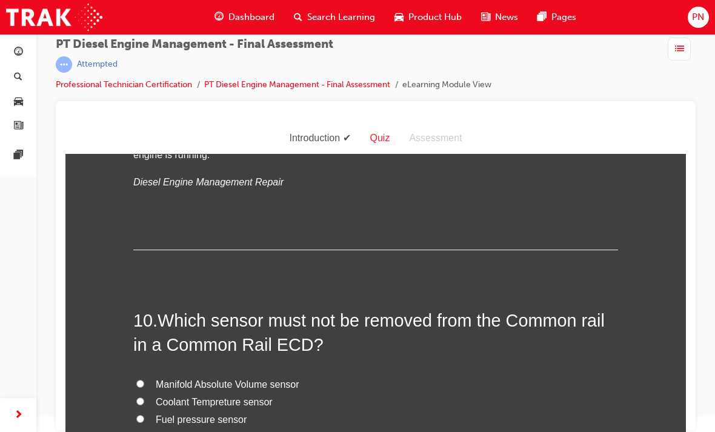
scroll to position [2494, 0]
click at [140, 414] on input "Fuel pressure sensor" at bounding box center [140, 418] width 8 height 8
radio input "true"
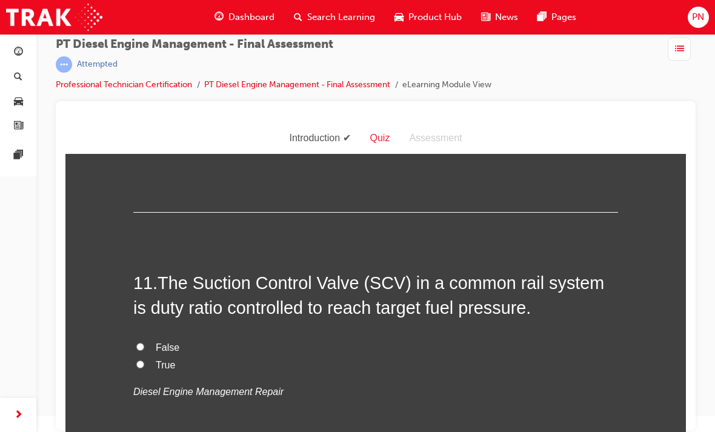
scroll to position [2813, 0]
click at [138, 360] on input "True" at bounding box center [140, 364] width 8 height 8
radio input "true"
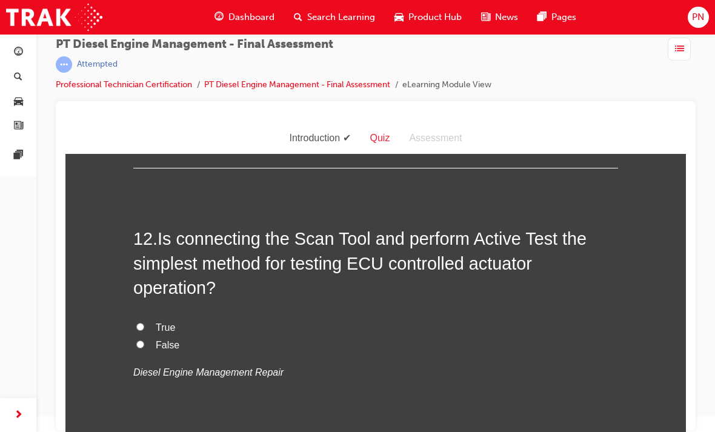
scroll to position [3107, 0]
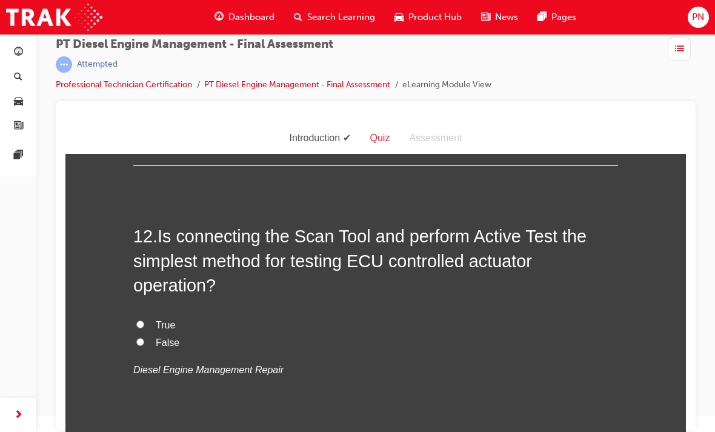
click at [137, 320] on input "True" at bounding box center [140, 324] width 8 height 8
radio input "true"
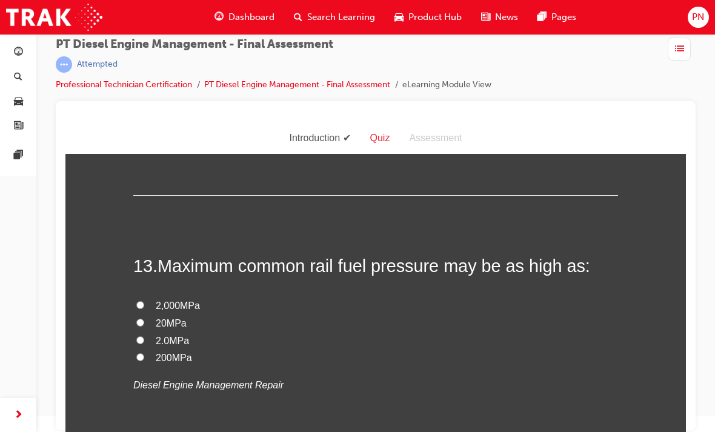
scroll to position [3351, 0]
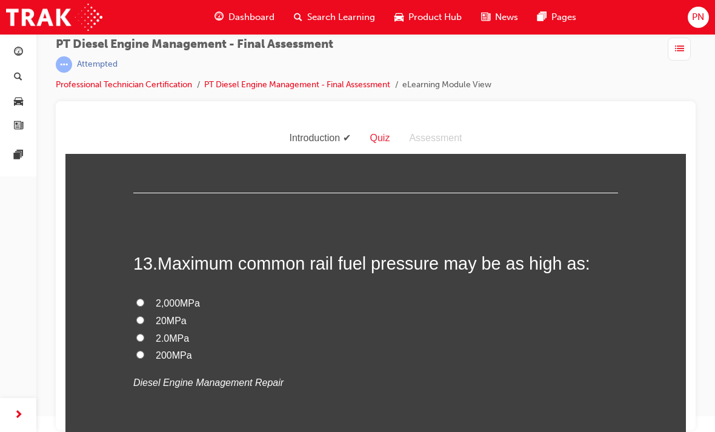
click at [136, 351] on input "200MPa" at bounding box center [140, 355] width 8 height 8
radio input "true"
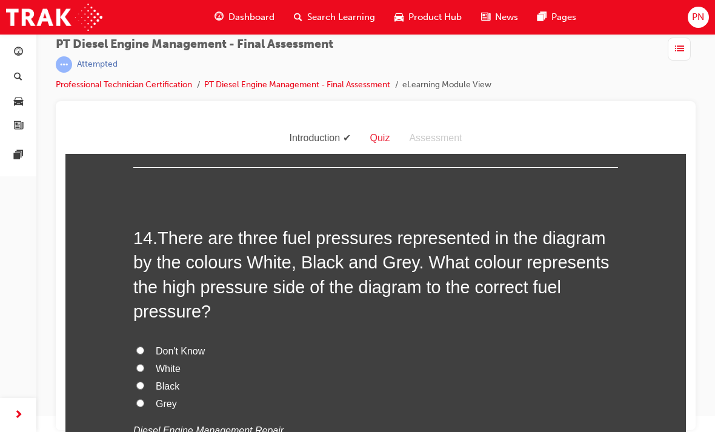
scroll to position [3636, 0]
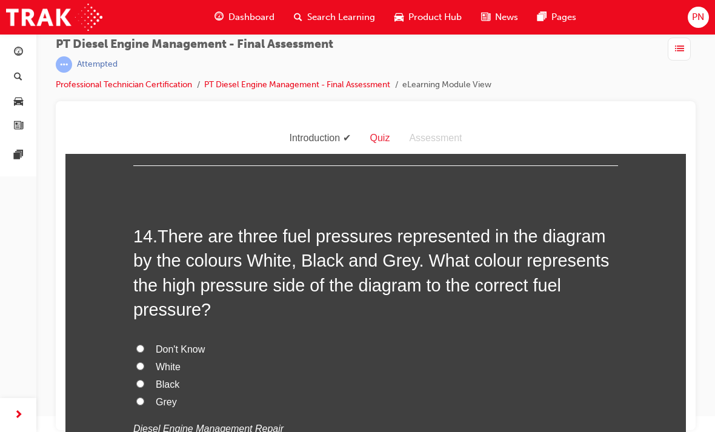
click at [141, 380] on input "Black" at bounding box center [140, 384] width 8 height 8
radio input "true"
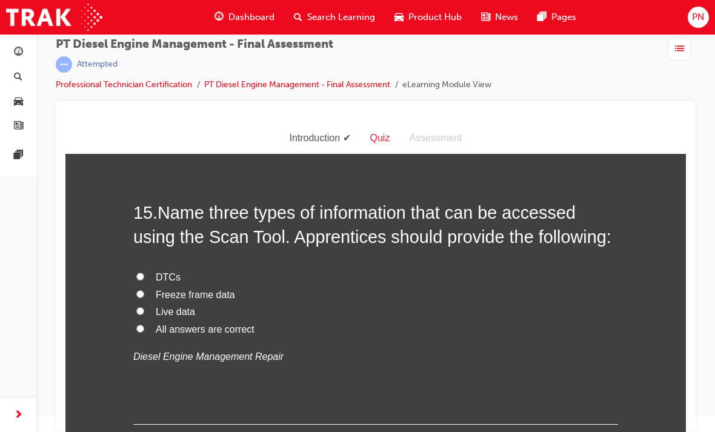
scroll to position [3992, 0]
click at [140, 323] on input "All answers are correct" at bounding box center [140, 327] width 8 height 8
radio input "true"
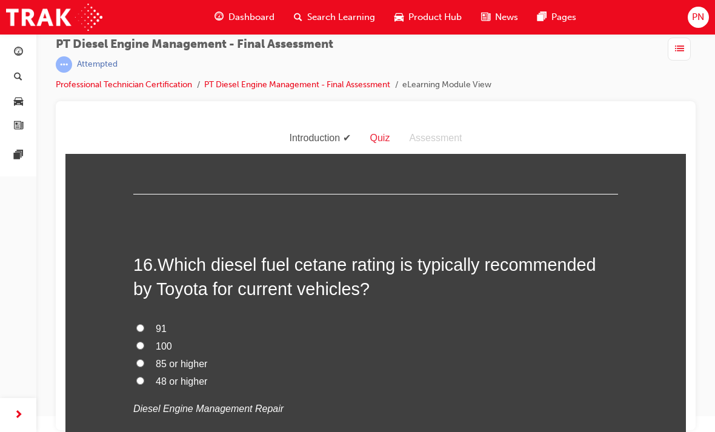
scroll to position [4220, 0]
click at [144, 377] on input "48 or higher" at bounding box center [140, 381] width 8 height 8
radio input "true"
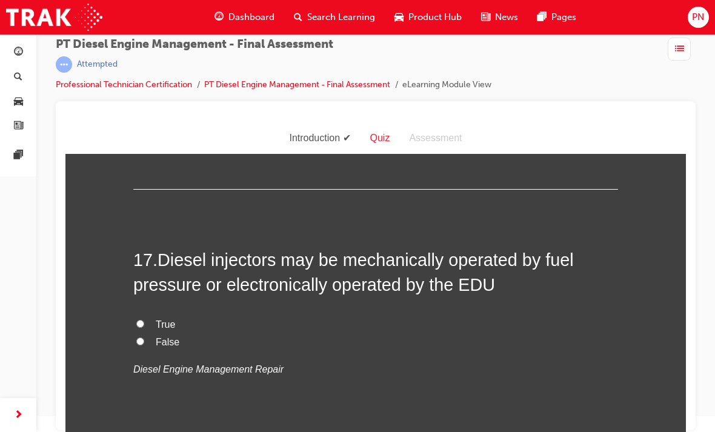
scroll to position [4508, 0]
click at [136, 319] on input "True" at bounding box center [140, 323] width 8 height 8
radio input "true"
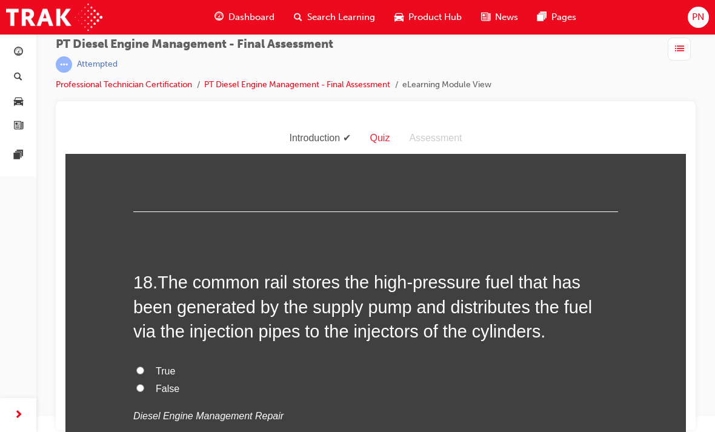
scroll to position [4732, 0]
click at [136, 366] on input "True" at bounding box center [140, 370] width 8 height 8
radio input "true"
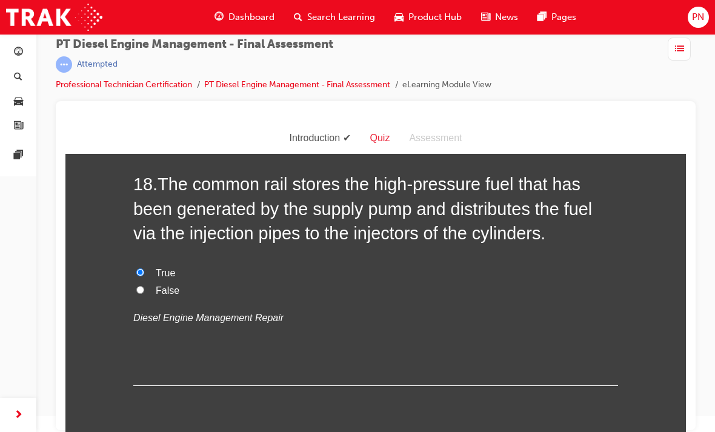
scroll to position [4829, 0]
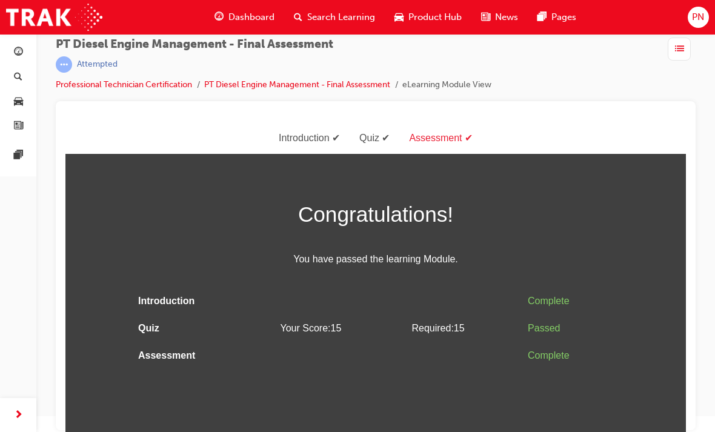
scroll to position [0, 0]
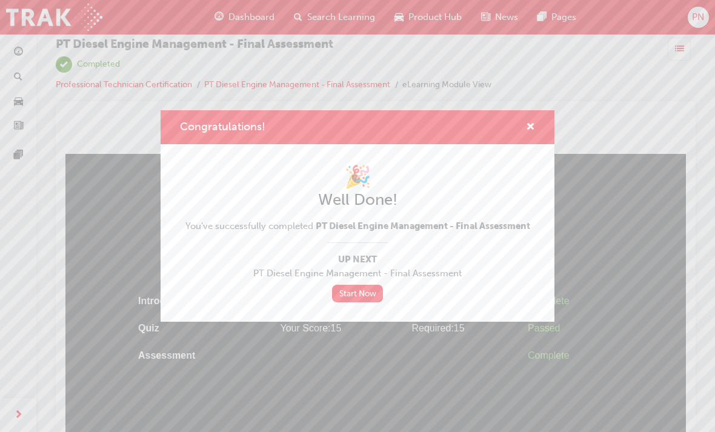
click at [247, 8] on div "Congratulations! 🎉 Well Done! You've successfully completed PT Diesel Engine Ma…" at bounding box center [357, 216] width 715 height 432
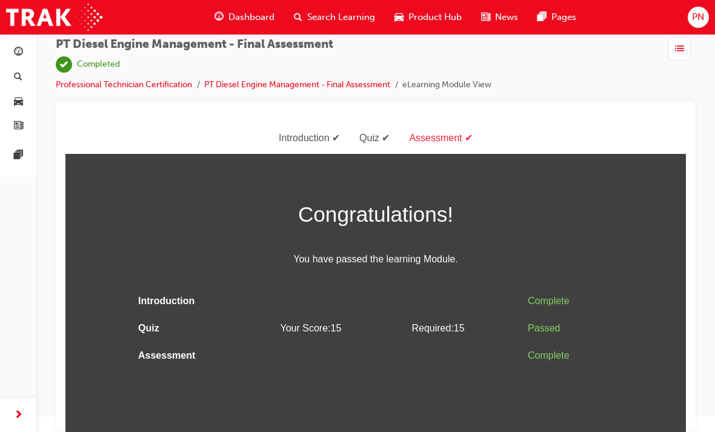
click at [237, 13] on span "Dashboard" at bounding box center [251, 17] width 46 height 14
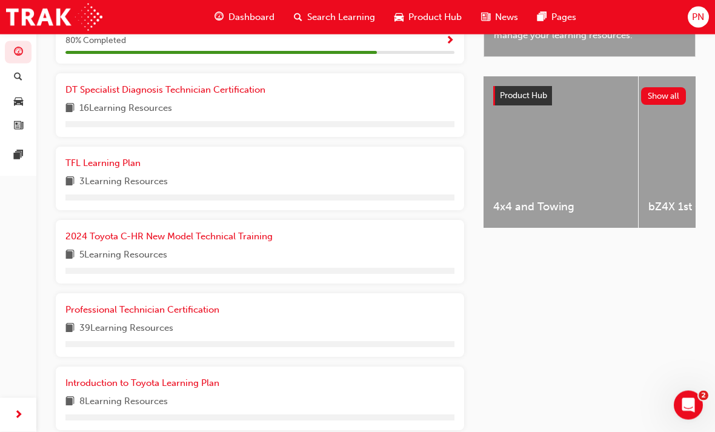
scroll to position [446, 0]
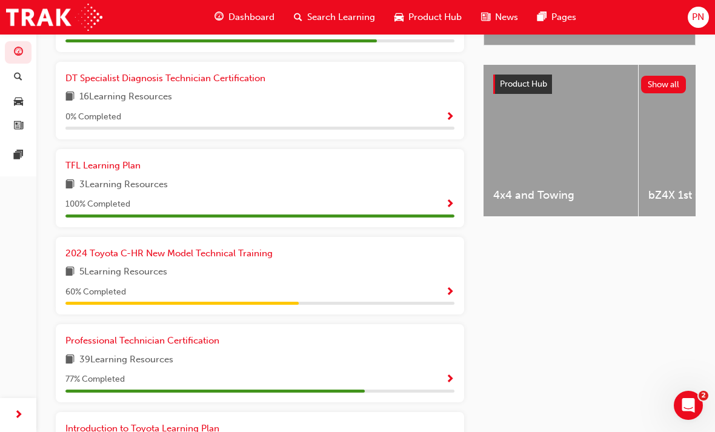
click at [453, 374] on span "Show Progress" at bounding box center [449, 379] width 9 height 11
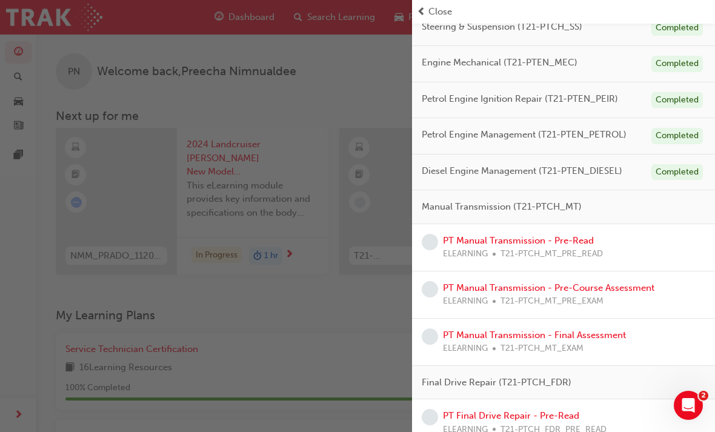
scroll to position [298, 0]
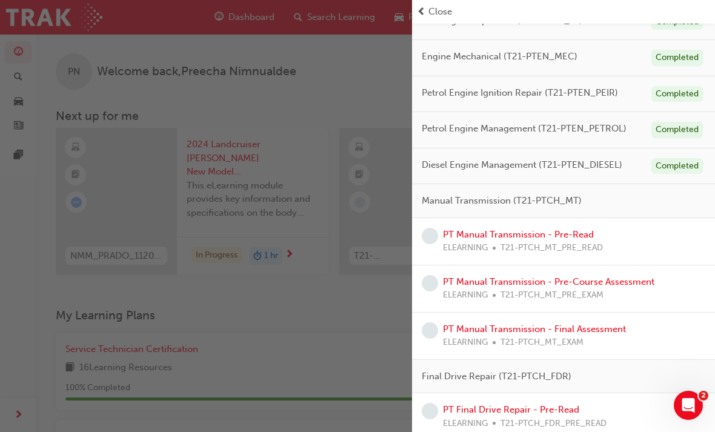
click at [602, 192] on div "Manual Transmission (T21-PTCH_MT)" at bounding box center [563, 201] width 303 height 34
click at [579, 230] on link "PT Manual Transmission - Pre-Read" at bounding box center [518, 234] width 151 height 11
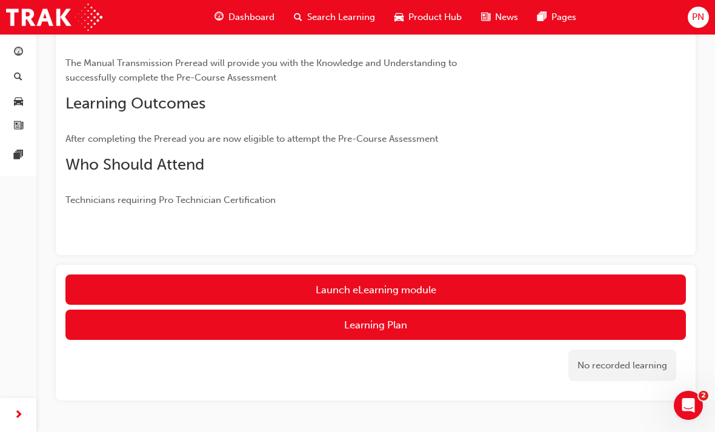
scroll to position [162, 0]
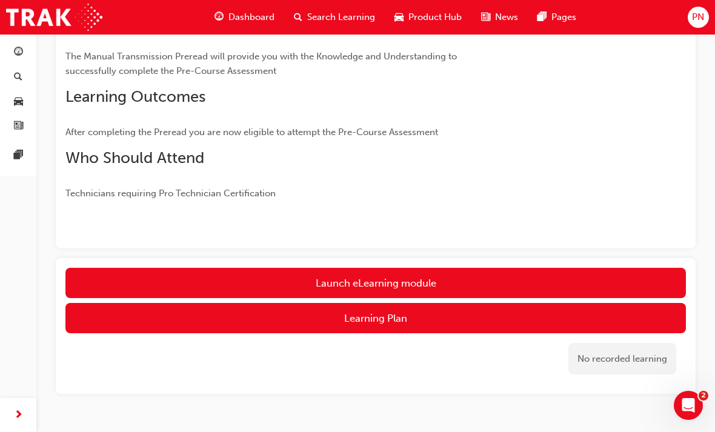
click at [388, 272] on link "Launch eLearning module" at bounding box center [375, 283] width 620 height 30
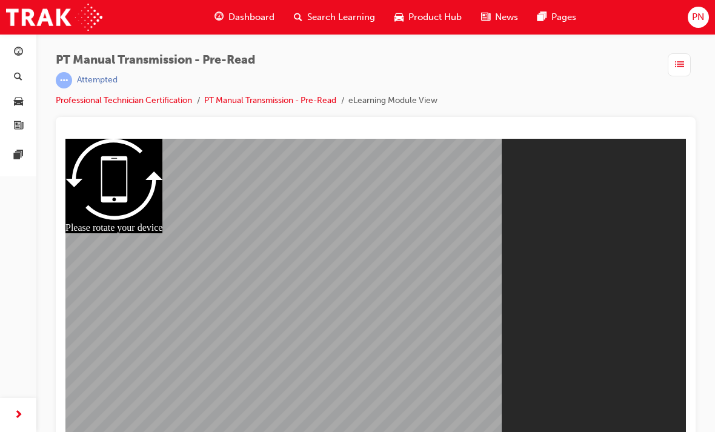
scroll to position [16, 0]
